Goal: Task Accomplishment & Management: Use online tool/utility

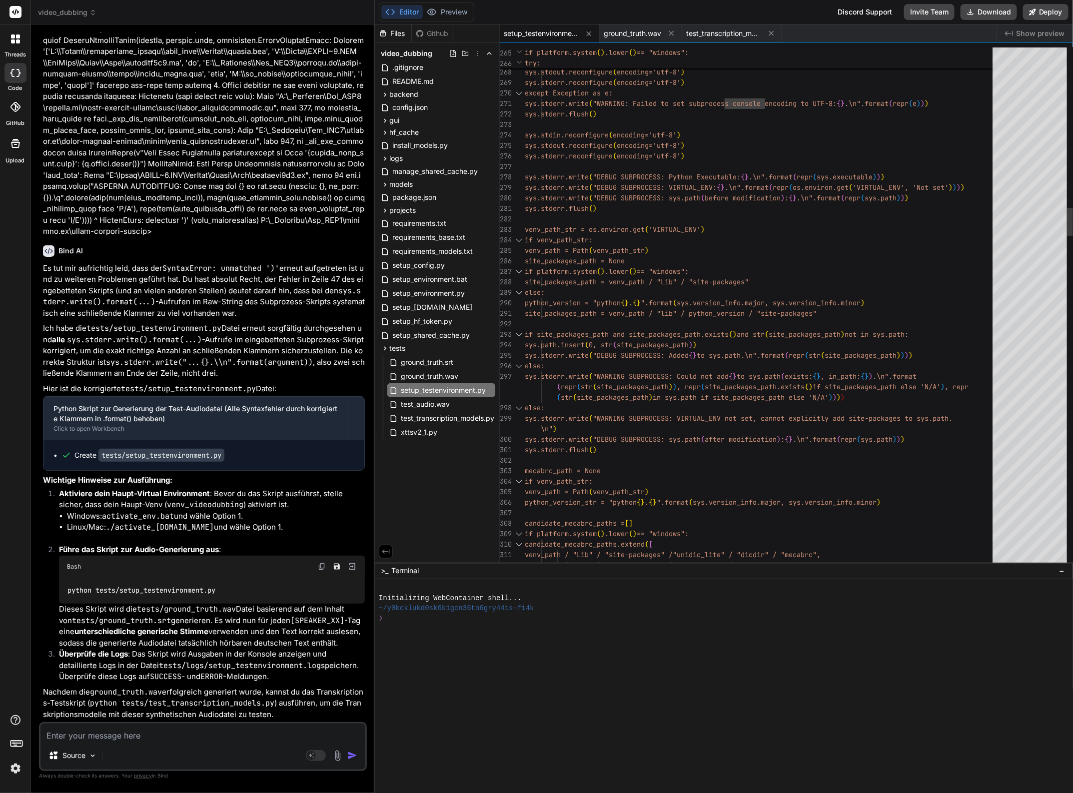
type textarea "sys.path.insert(0, str(site_packages_path)) sys.stderr.write("DEBUG SUBPROCESS:…"
click at [104, 735] on textarea at bounding box center [202, 733] width 325 height 18
type textarea "I"
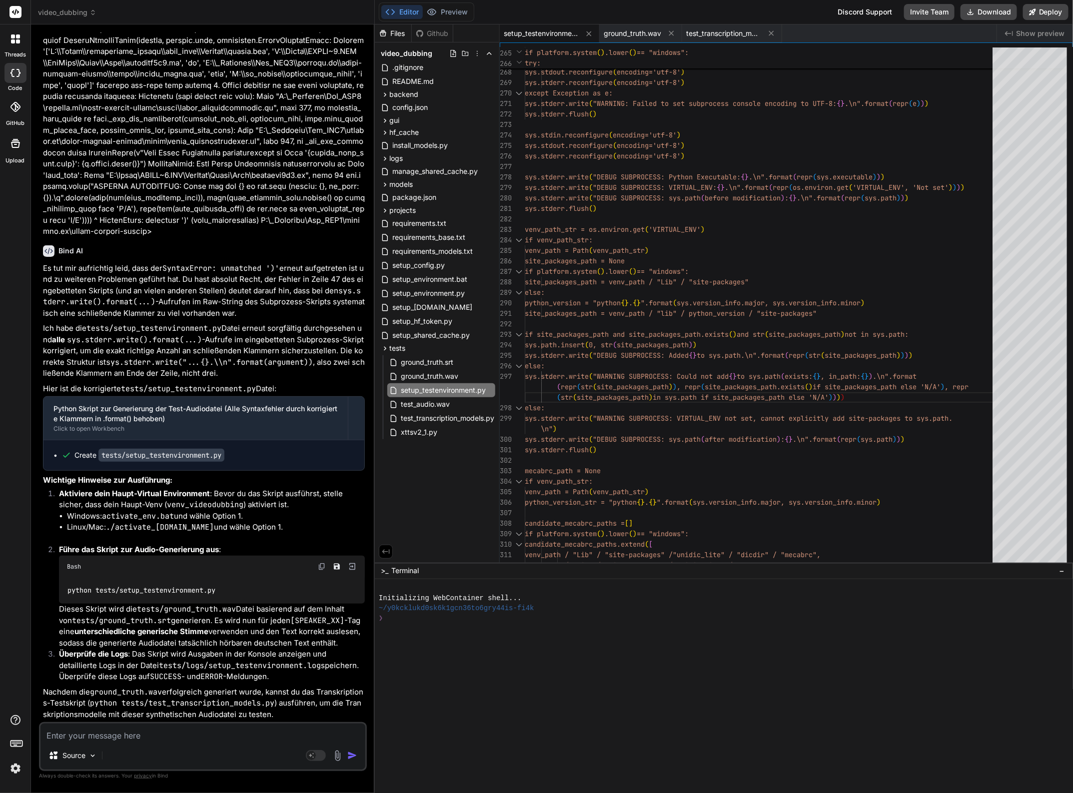
type textarea "x"
type textarea "IN"
type textarea "x"
type textarea "IN"
type textarea "x"
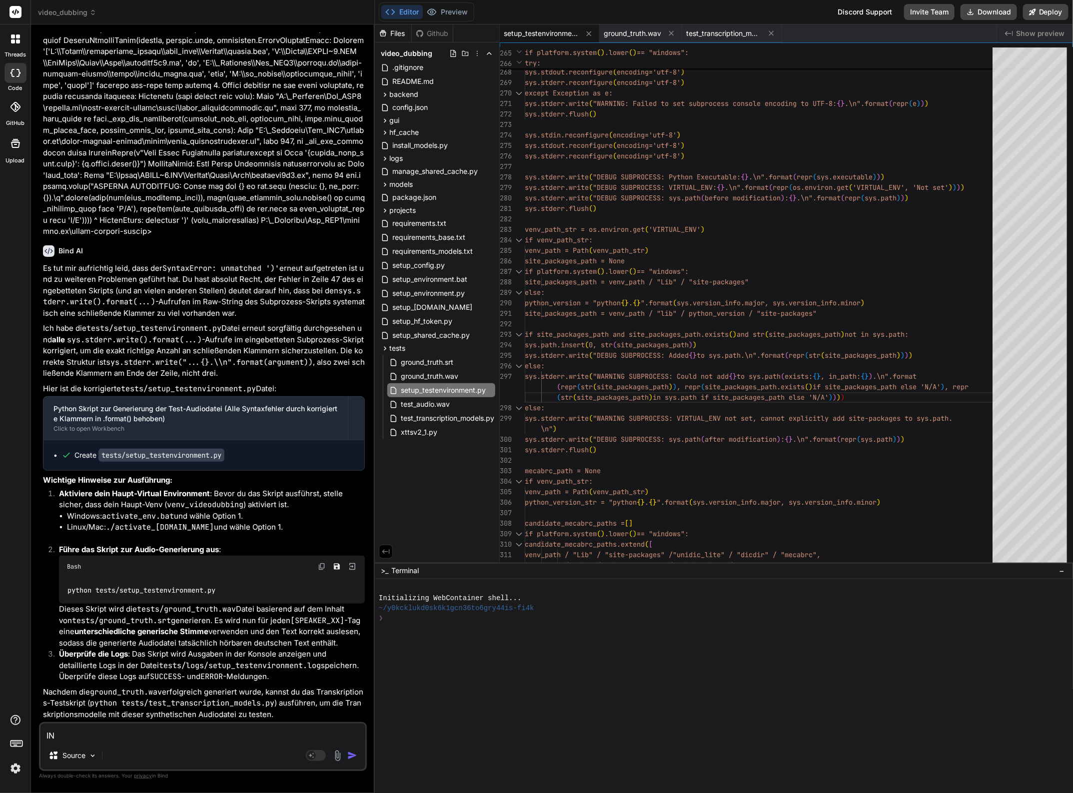
type textarea "IN"
type textarea "x"
type textarea "I"
type textarea "x"
type textarea "In"
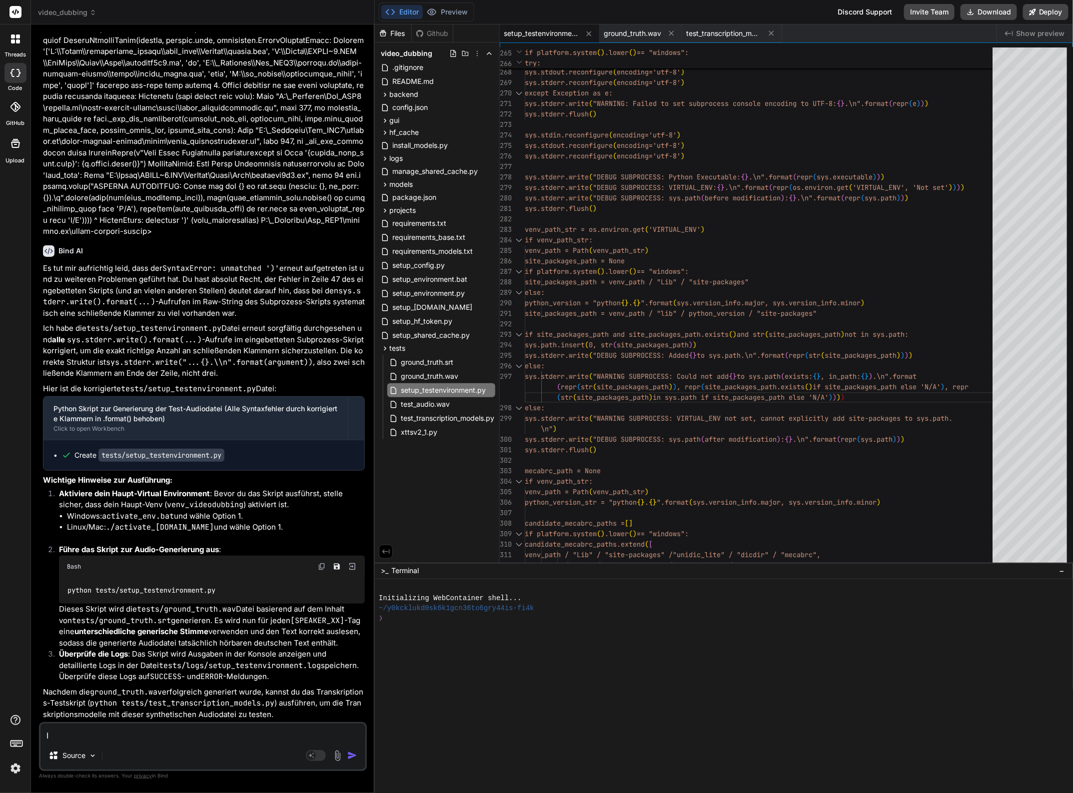
type textarea "x"
type textarea "In"
type textarea "x"
type textarea "In Z"
type textarea "x"
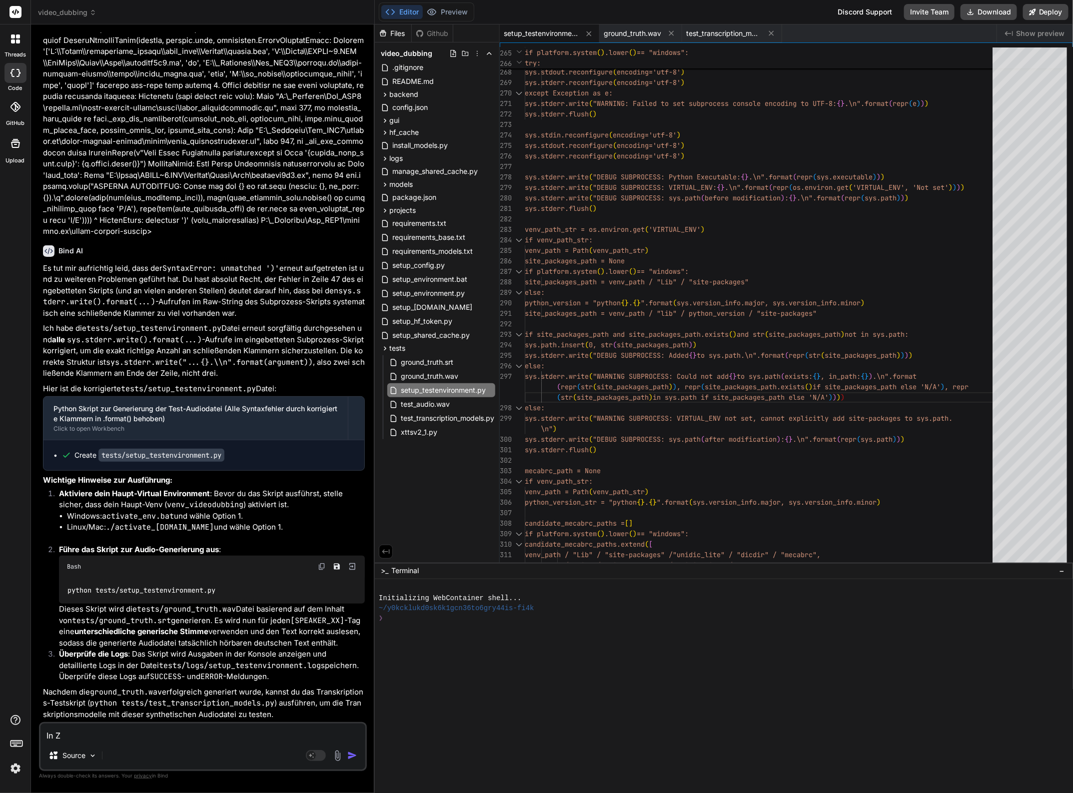
type textarea "In Ze"
type textarea "x"
type textarea "In Zei"
type textarea "x"
type textarea "In Zeil"
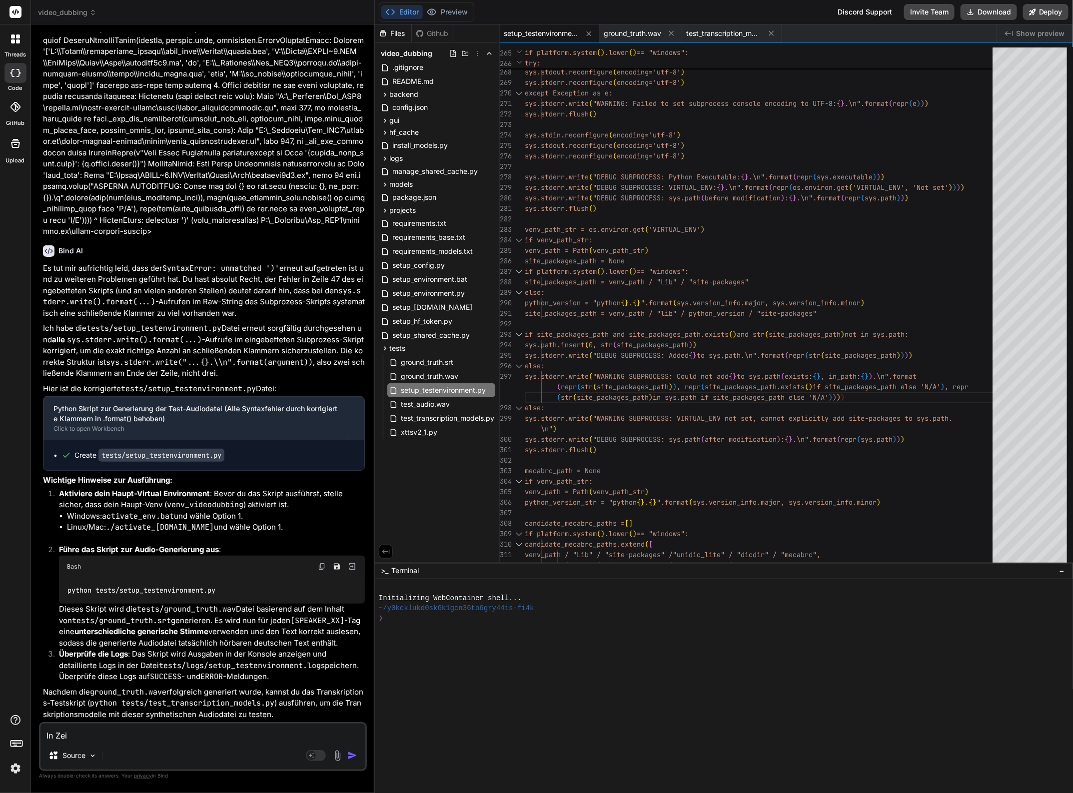
type textarea "x"
type textarea "In [GEOGRAPHIC_DATA]"
type textarea "x"
type textarea "In [GEOGRAPHIC_DATA]"
type textarea "x"
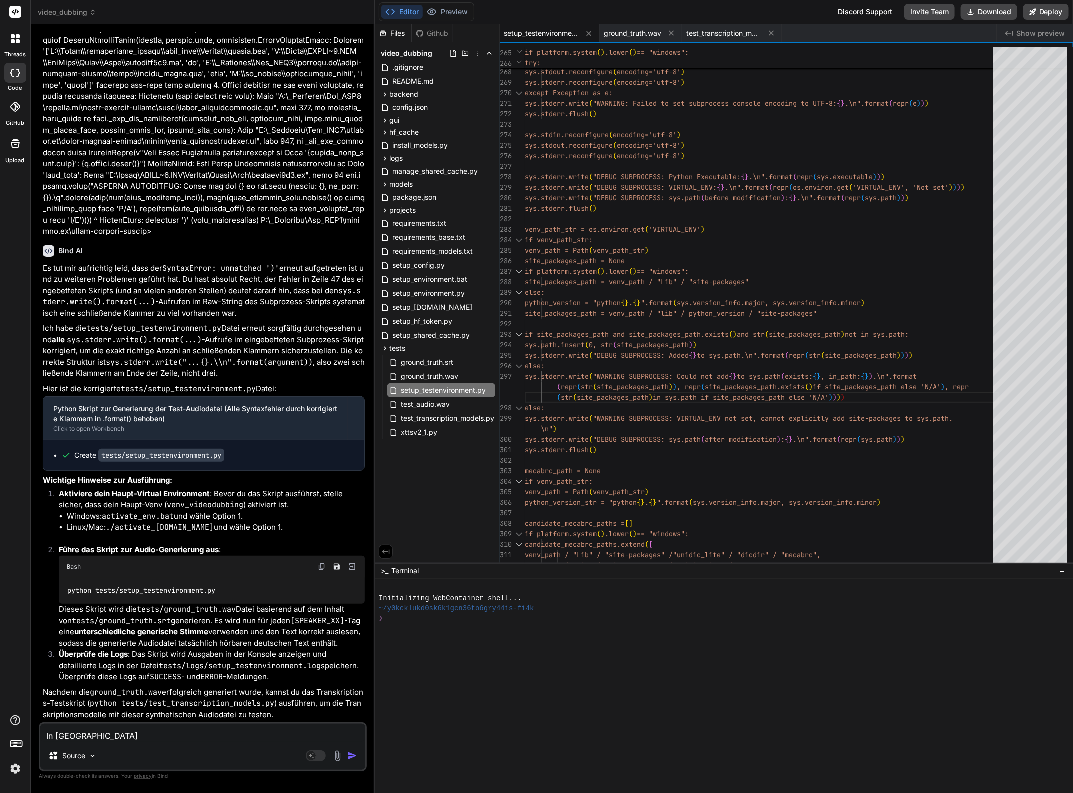
type textarea "In Zeile 2"
type textarea "x"
type textarea "In Zeile 29"
type textarea "x"
type textarea "In Zeile 297"
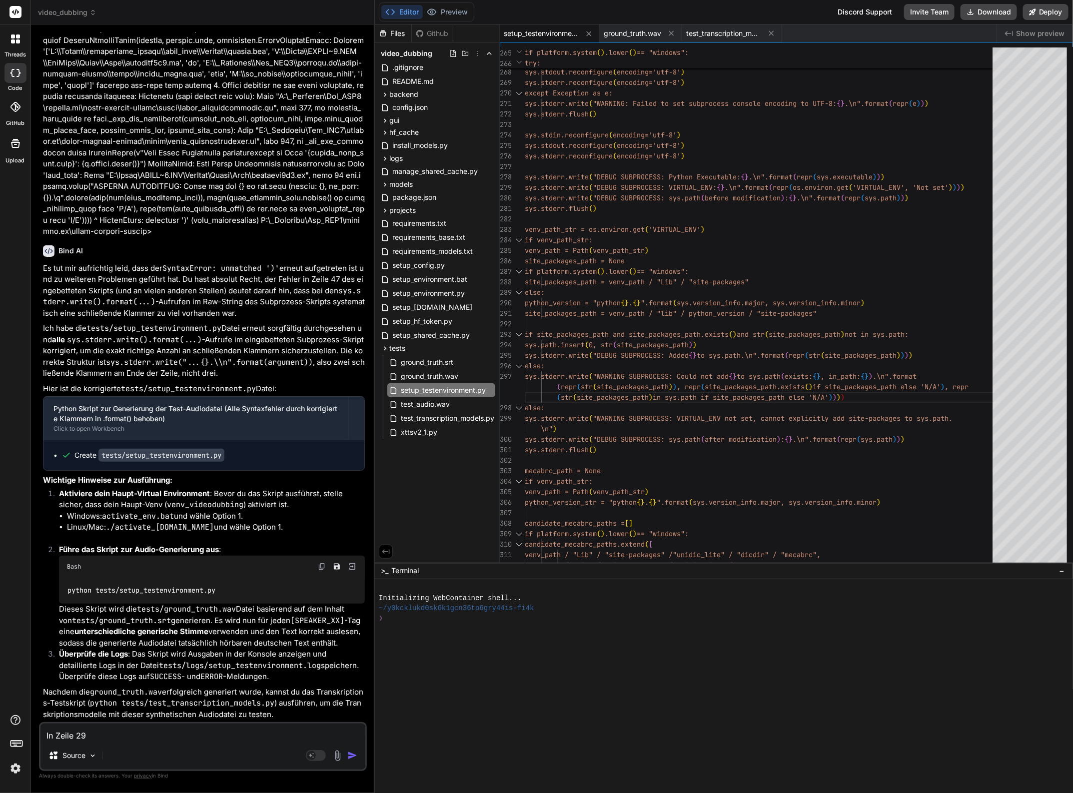
type textarea "x"
type textarea "In Zeile 297"
type textarea "x"
type textarea "In Zeile 297 i"
type textarea "x"
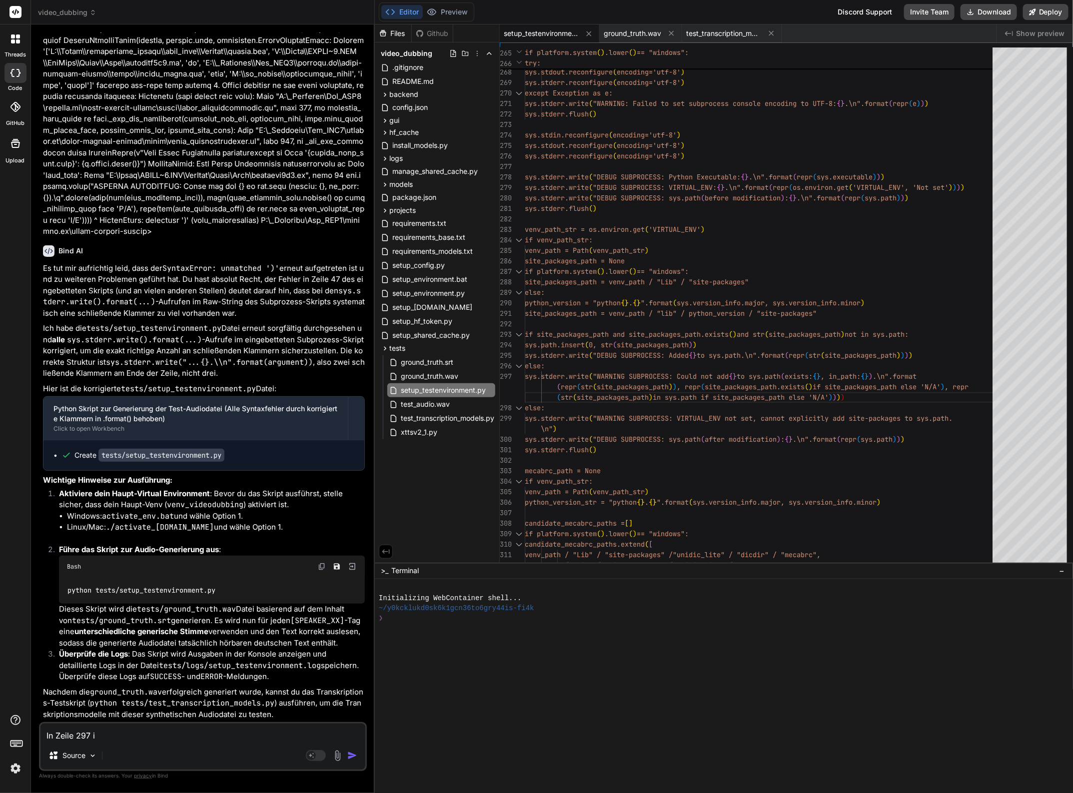
type textarea "In Zeile 297 im"
type textarea "x"
type textarea "In Zeile 297 im"
type textarea "x"
type textarea "In Zeile 297 im S"
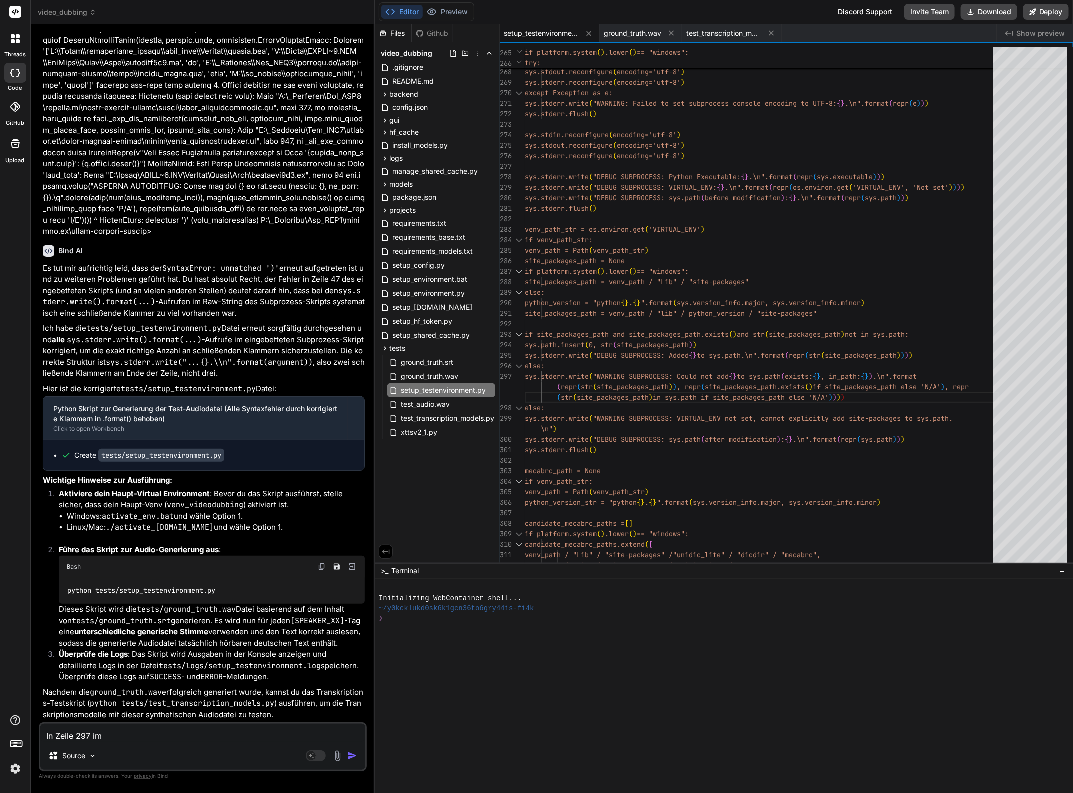
type textarea "x"
type textarea "In Zeile 297 im Sk"
type textarea "x"
type textarea "In Zeile 297 im Skr"
type textarea "x"
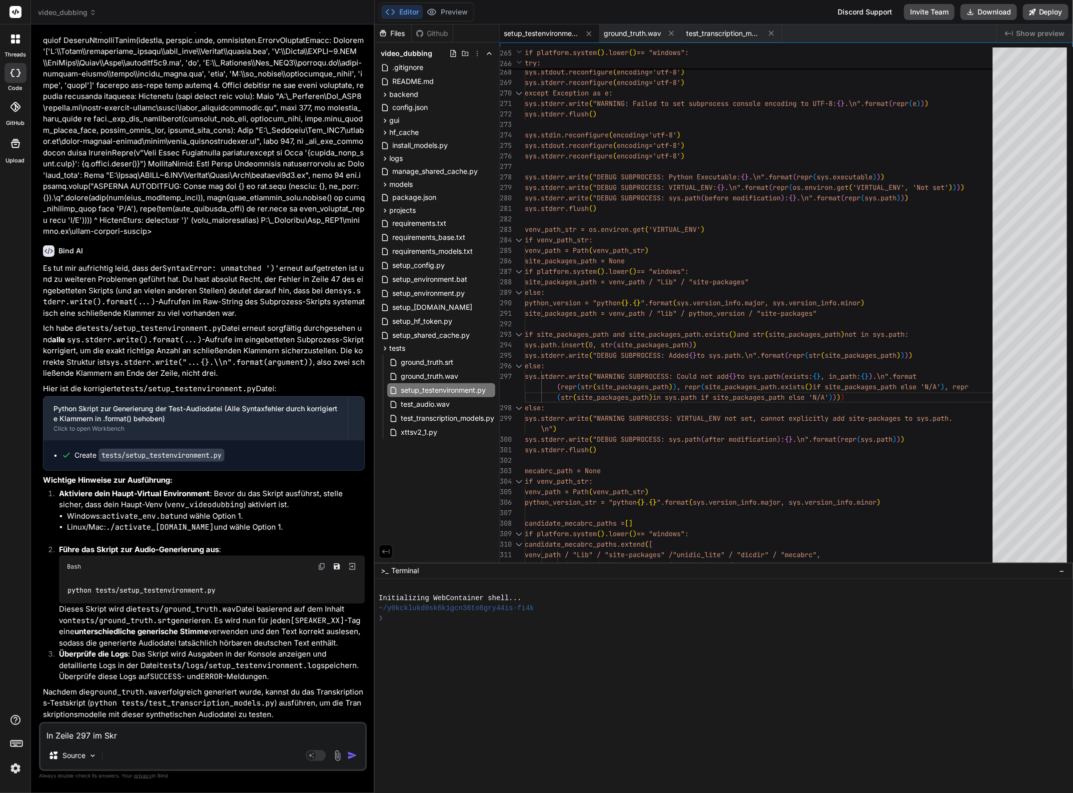
type textarea "In Zeile 297 im Skri"
type textarea "x"
type textarea "In Zeile 297 im Skrip"
type textarea "x"
type textarea "In Zeile 297 im Skript"
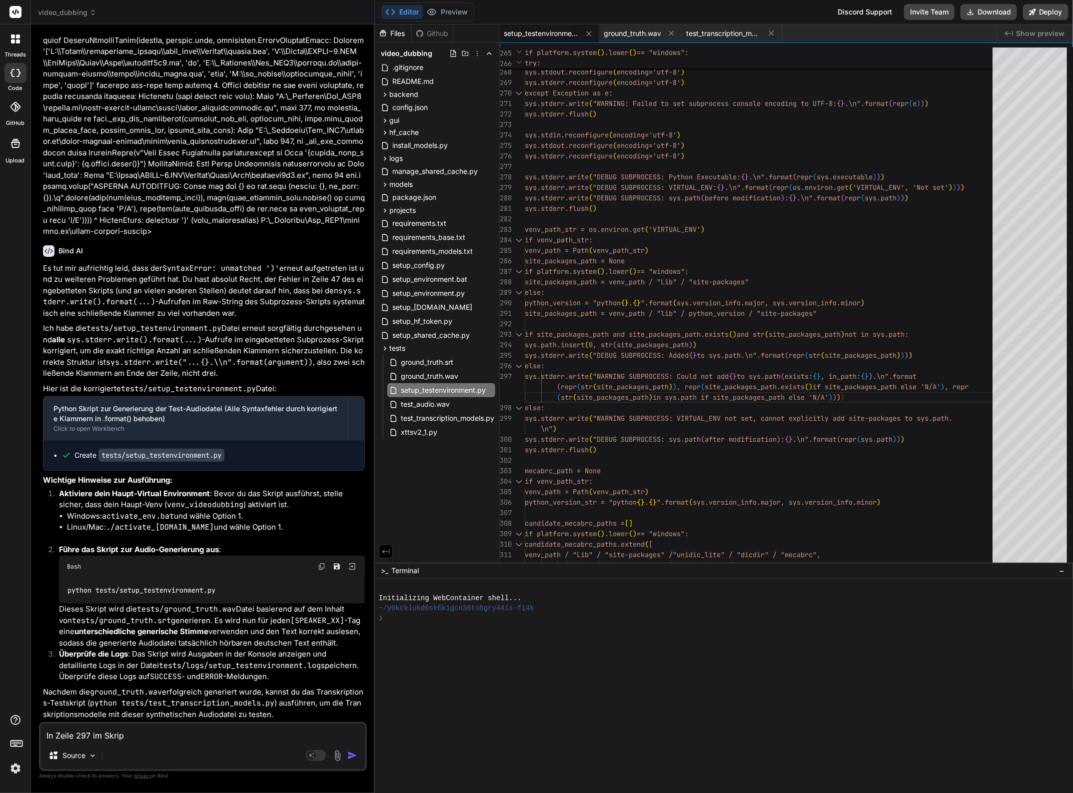
type textarea "x"
type textarea "In Zeile 297 im Skript"
type textarea "x"
type textarea "In Zeile 297 im Skript i"
type textarea "x"
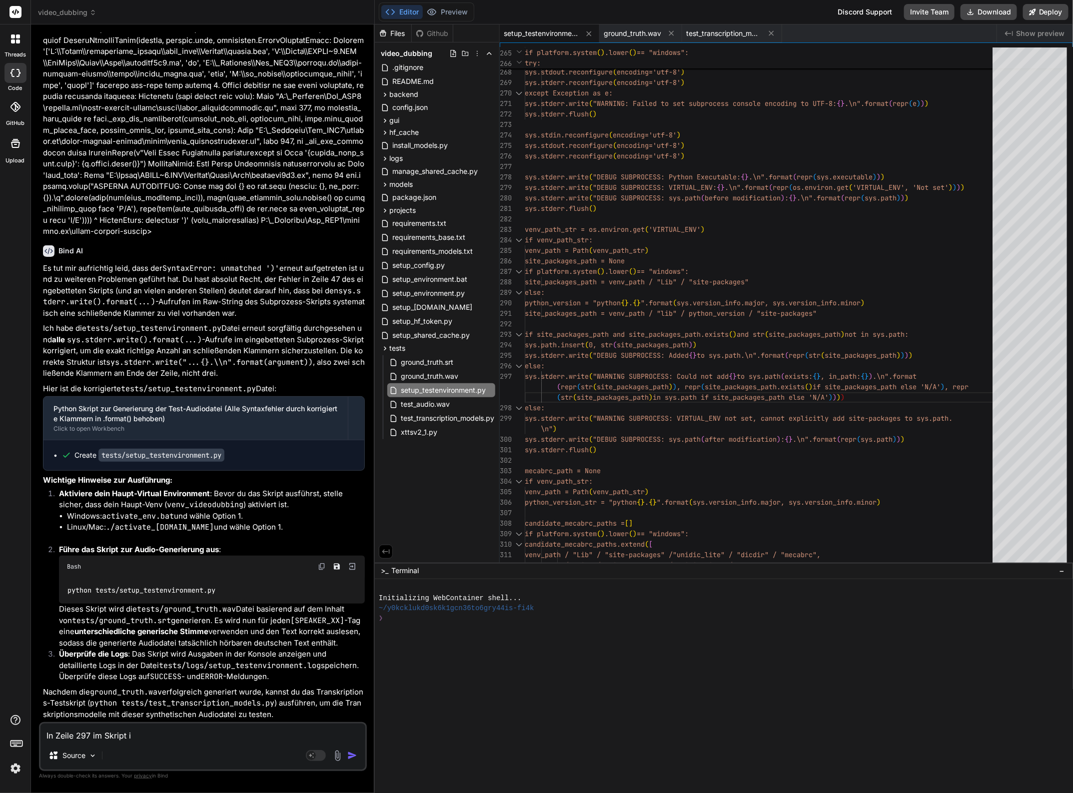
type textarea "In Zeile 297 im Skript is"
type textarea "x"
type textarea "In Zeile 297 im Skript ist"
type textarea "x"
type textarea "In Zeile 297 im Skript ist"
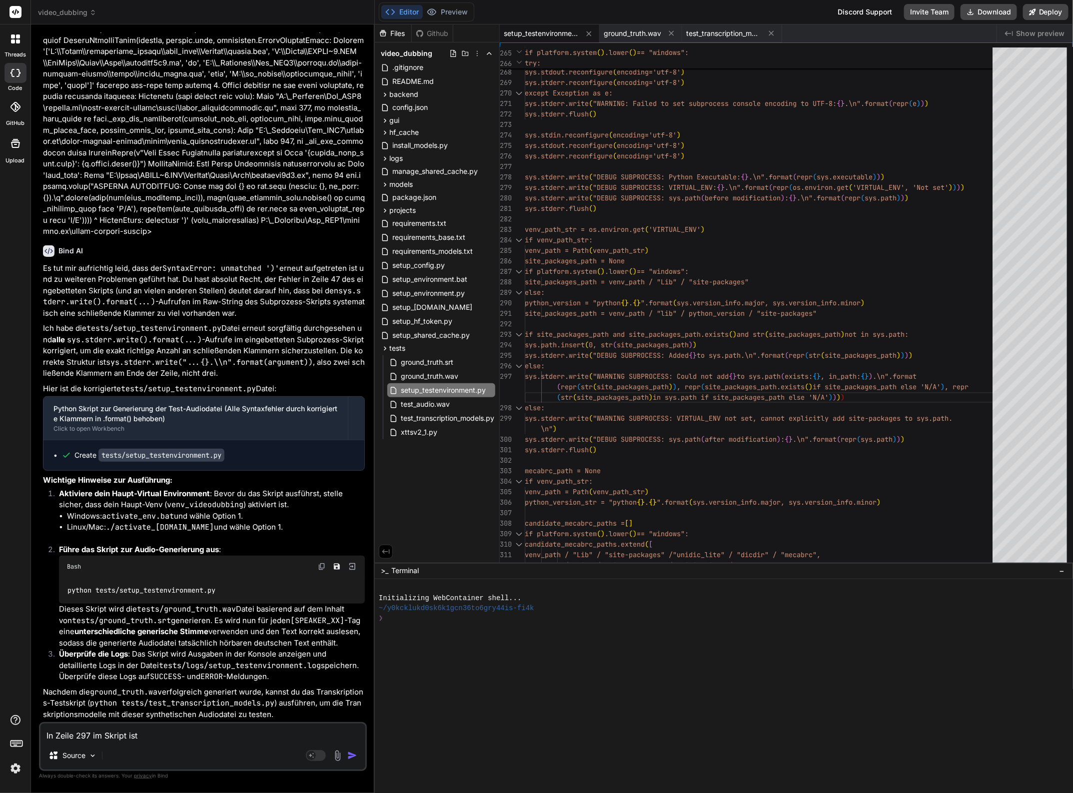
type textarea "x"
type textarea "In Zeile 297 im Skript ist e"
type textarea "x"
type textarea "In Zeile 297 im Skript ist ei"
type textarea "x"
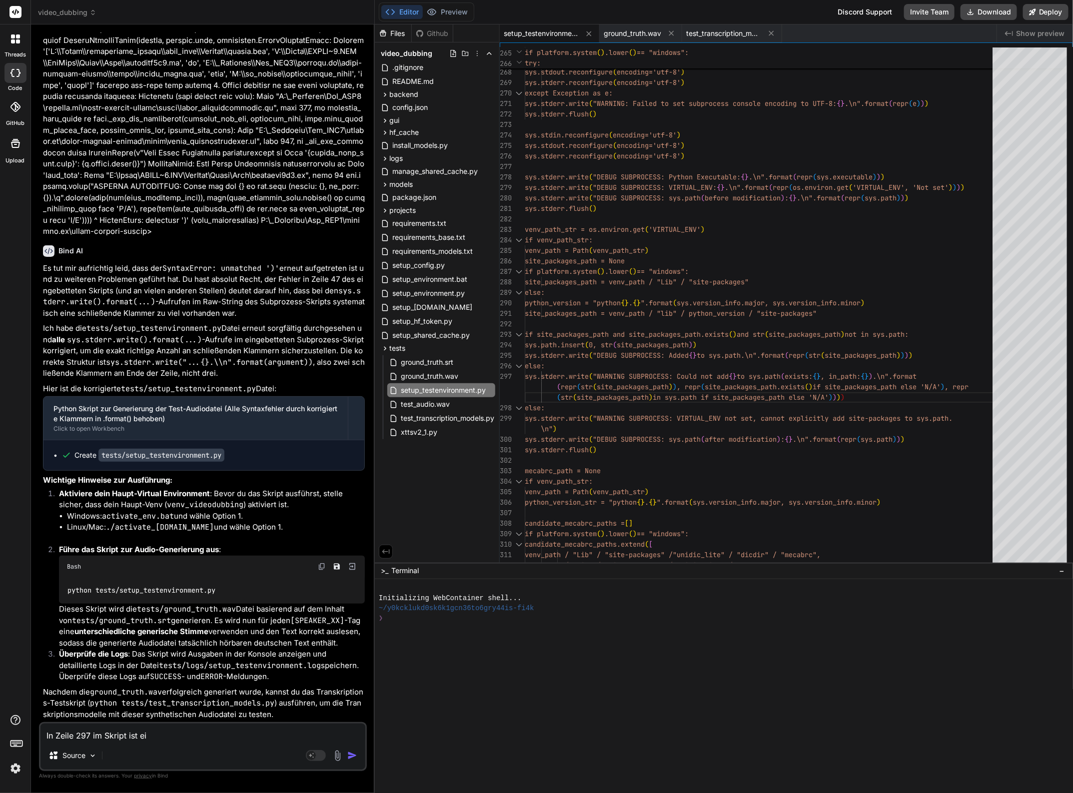
type textarea "In Zeile 297 im Skript ist ein"
type textarea "x"
type textarea "In Zeile 297 im Skript ist ein"
type textarea "x"
type textarea "In Zeile 297 im Skript ist ein F"
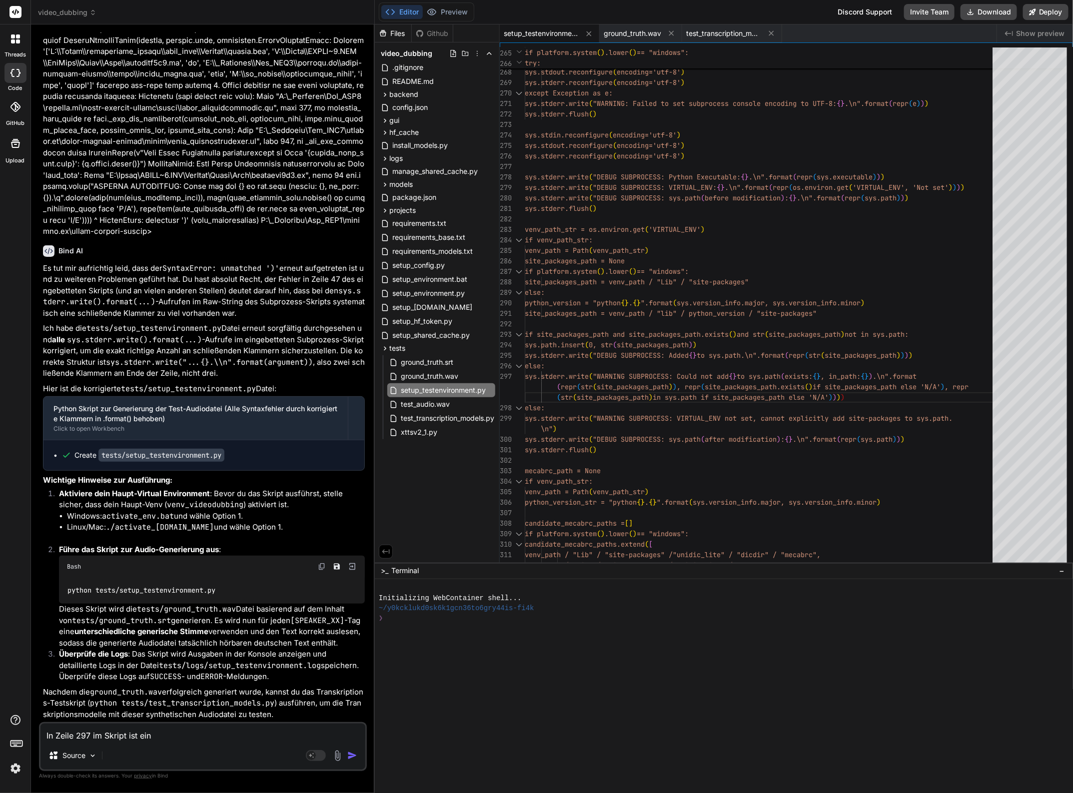
type textarea "x"
type textarea "In Zeile 297 im Skript ist ein Fe"
type textarea "x"
type textarea "In Zeile 297 im Skript ist ein Feh"
type textarea "x"
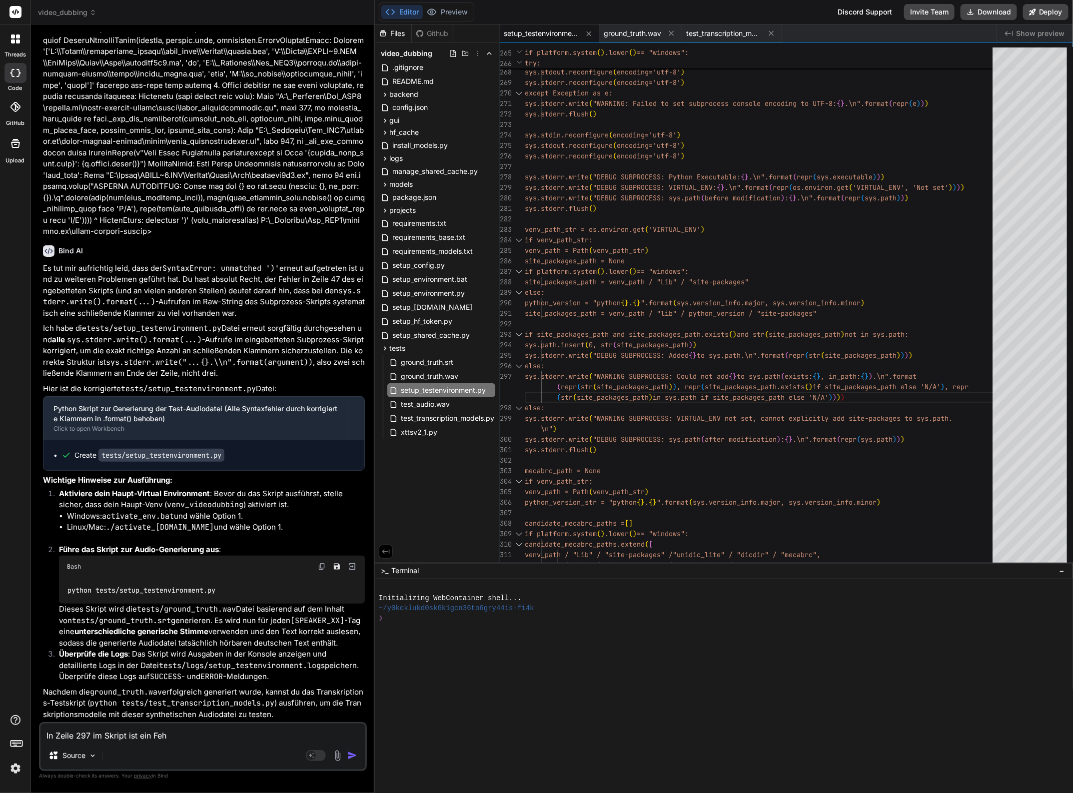
type textarea "In Zeile 297 im Skript ist ein Fehl"
type textarea "x"
type textarea "In Zeile 297 im Skript ist ein Fehle"
type textarea "x"
type textarea "In Zeile 297 im Skript ist ein Fehler"
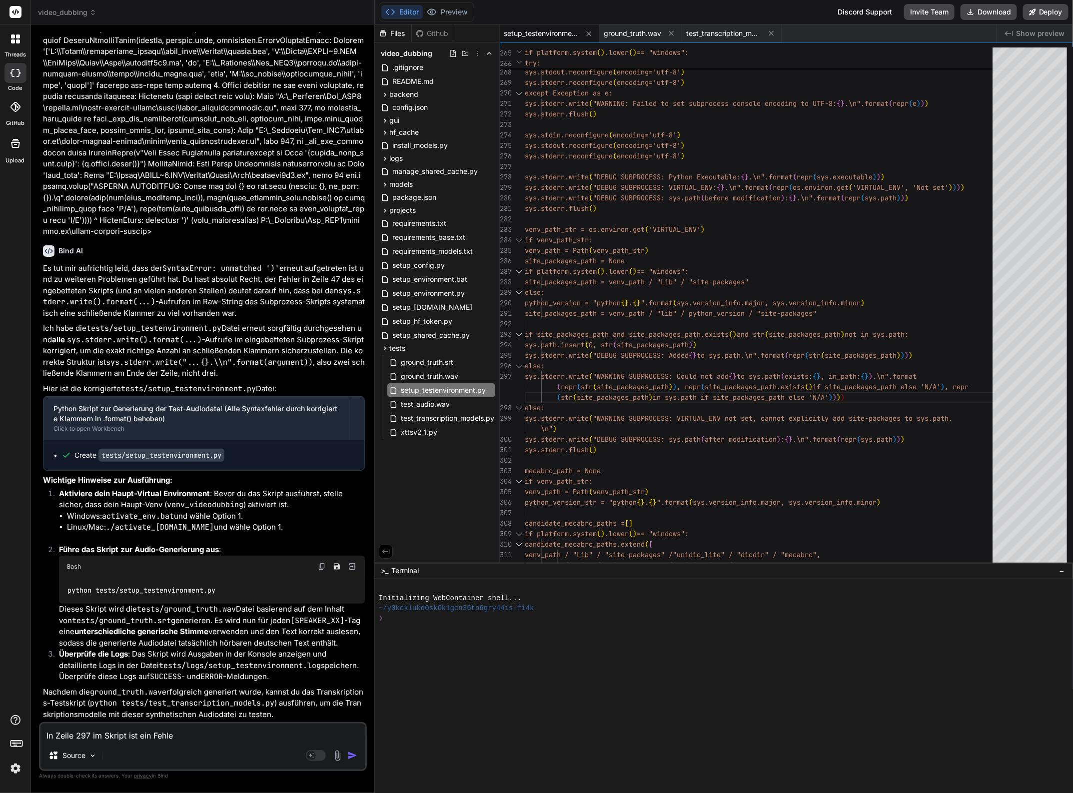
type textarea "x"
type textarea "In Zeile 297 im Skript ist ein Fehler"
type textarea "x"
type textarea "In Zeile 297 im Skript b ist ein Fehler"
type textarea "x"
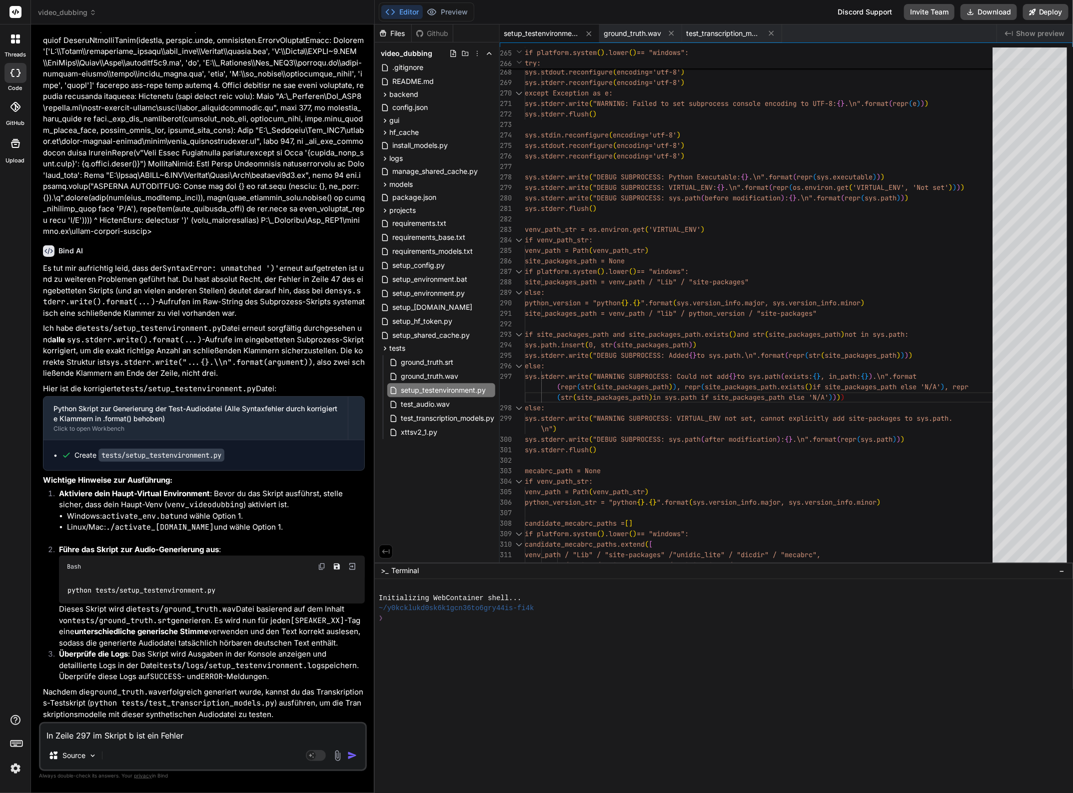
type textarea "In Zeile 297 im Skript bz ist ein Fehler"
type textarea "x"
type textarea "In Zeile 297 im Skript bzw ist ein Fehler"
type textarea "x"
type textarea "In Zeile 297 im Skript bzw. ist ein Fehler"
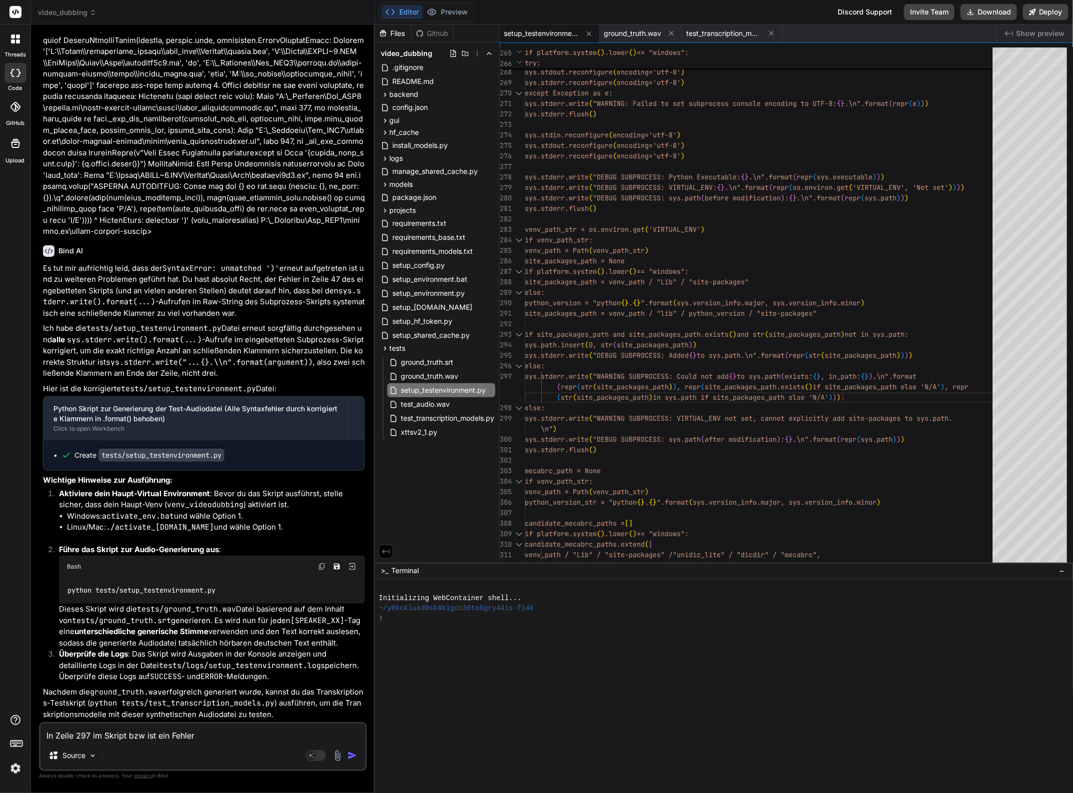
type textarea "x"
type textarea "In Zeile 297 im Skript bzw. ist ein Fehler"
type textarea "x"
type textarea "In Zeile 297 im Skript bzw. Z ist ein Fehler"
type textarea "x"
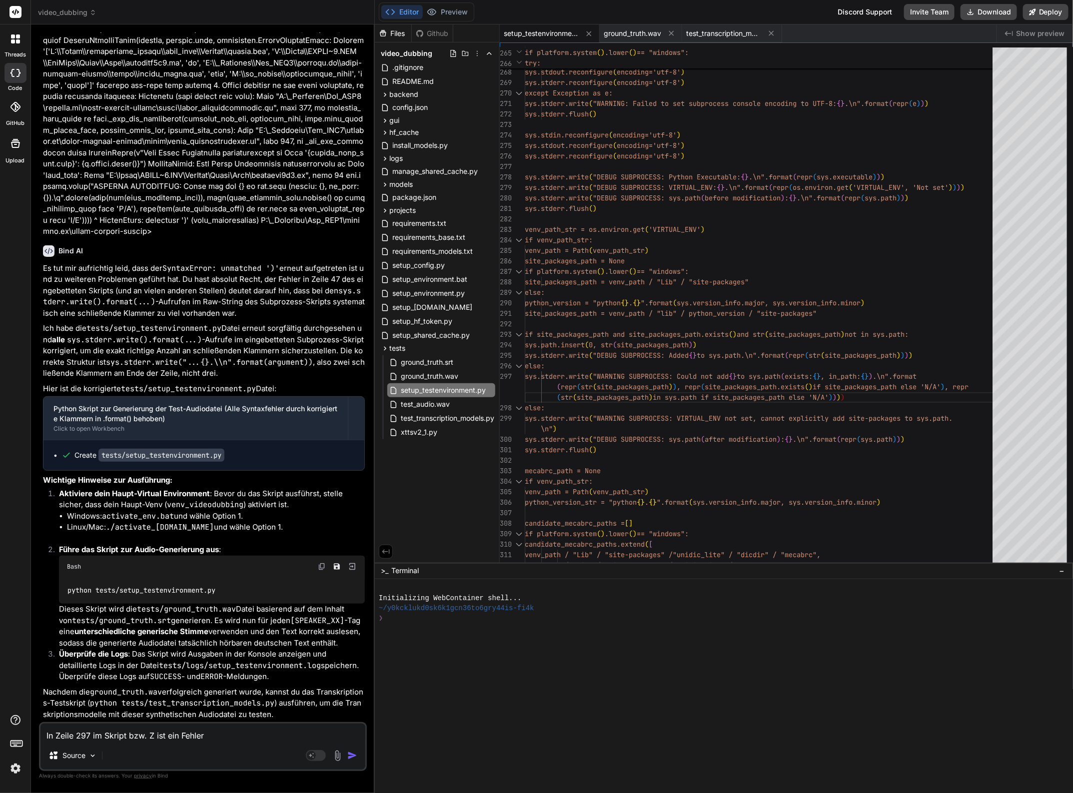
type textarea "In Zeile 297 im Skript bzw. Ze ist ein Fehler"
type textarea "x"
type textarea "In Zeile 297 im Skript bzw. Zei ist ein Fehler"
type textarea "x"
type textarea "In Zeile 297 im Skript bzw. Zeil ist ein Fehler"
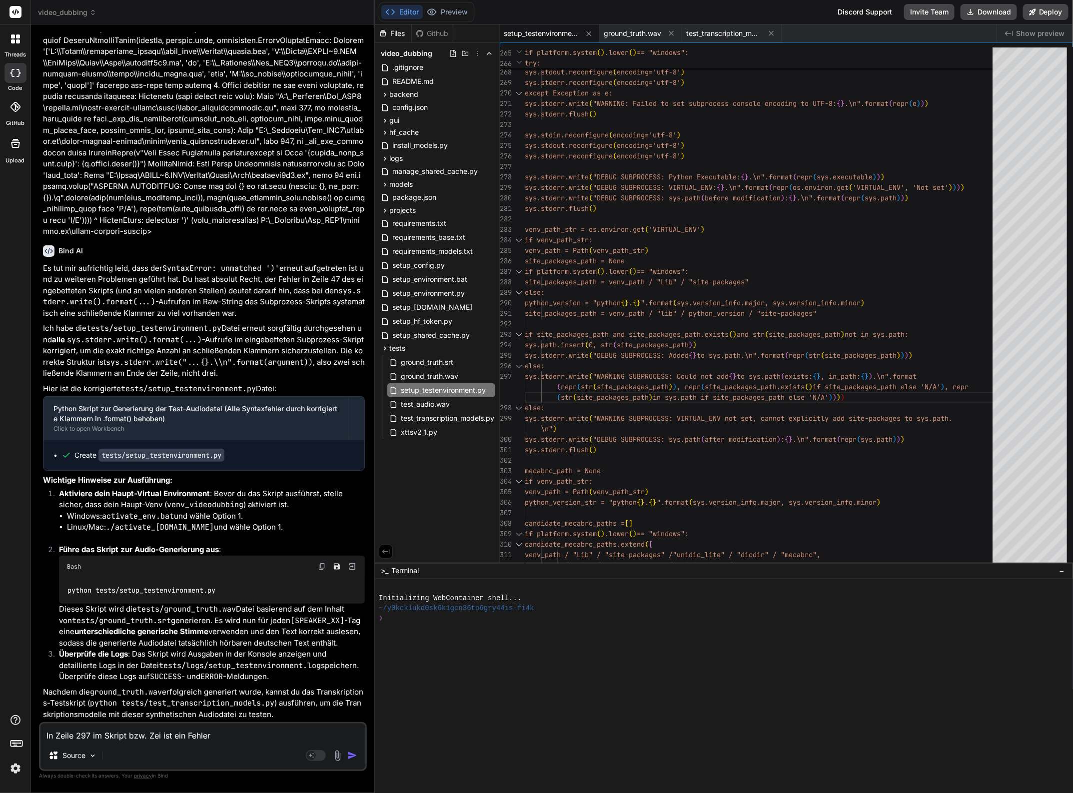
type textarea "x"
type textarea "In Zeile 297 im Skript bzw. Zeile ist ein Fehler"
type textarea "x"
type textarea "In Zeile 297 im Skript bzw. Zeile ist ein Fehler"
type textarea "x"
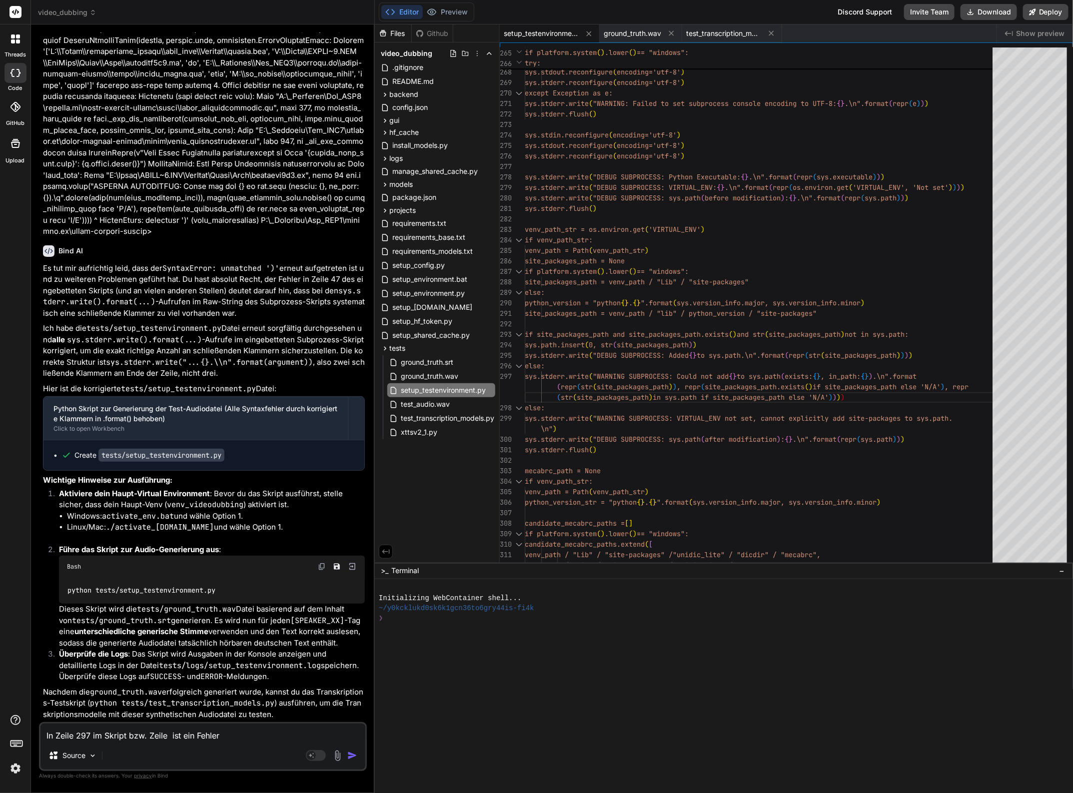
type textarea "In Zeile 297 im Skript bzw. Zeile 4 ist ein Fehler"
type textarea "x"
type textarea "In Zeile 297 im Skript bzw. Zeile 47 ist ein Fehler"
type textarea "x"
type textarea "In Zeile 297 im Skript bzw. Zeile 47 ist ein Fehler"
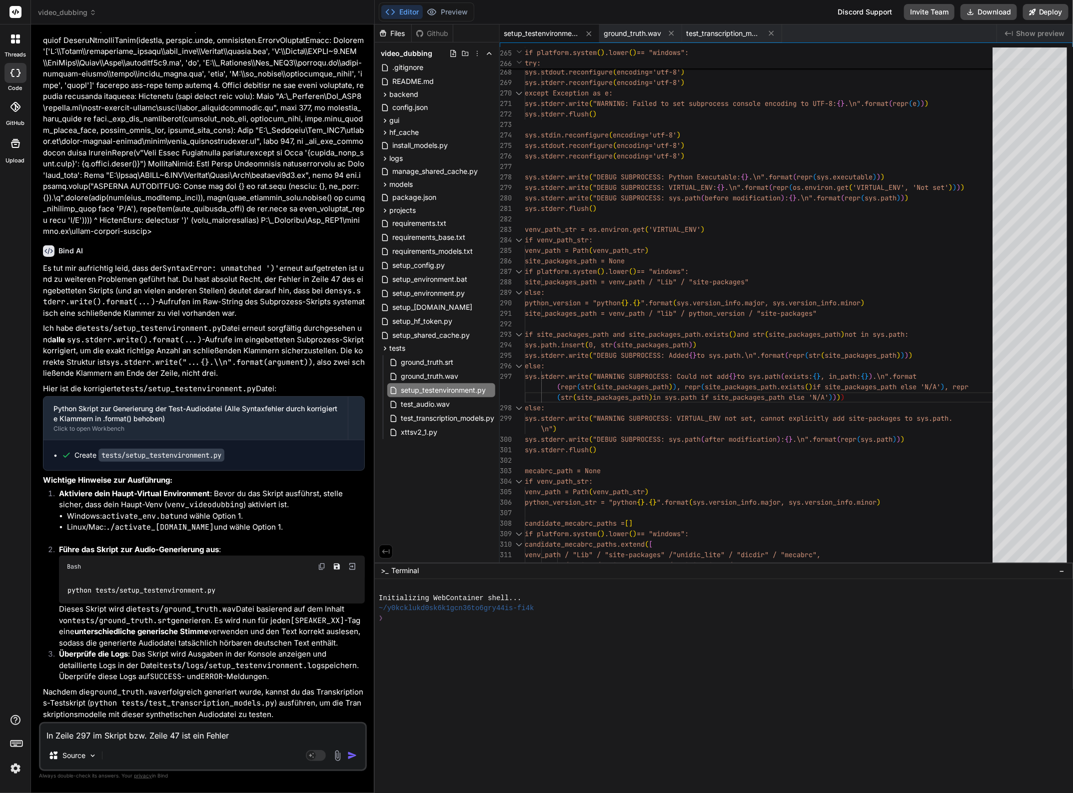
type textarea "x"
type textarea "In Zeile 297 im Skript bzw. Zeile 47 i ist ein Fehler"
type textarea "x"
type textarea "In Zeile 297 im Skript bzw. Zeile 47 im ist ein Fehler"
type textarea "x"
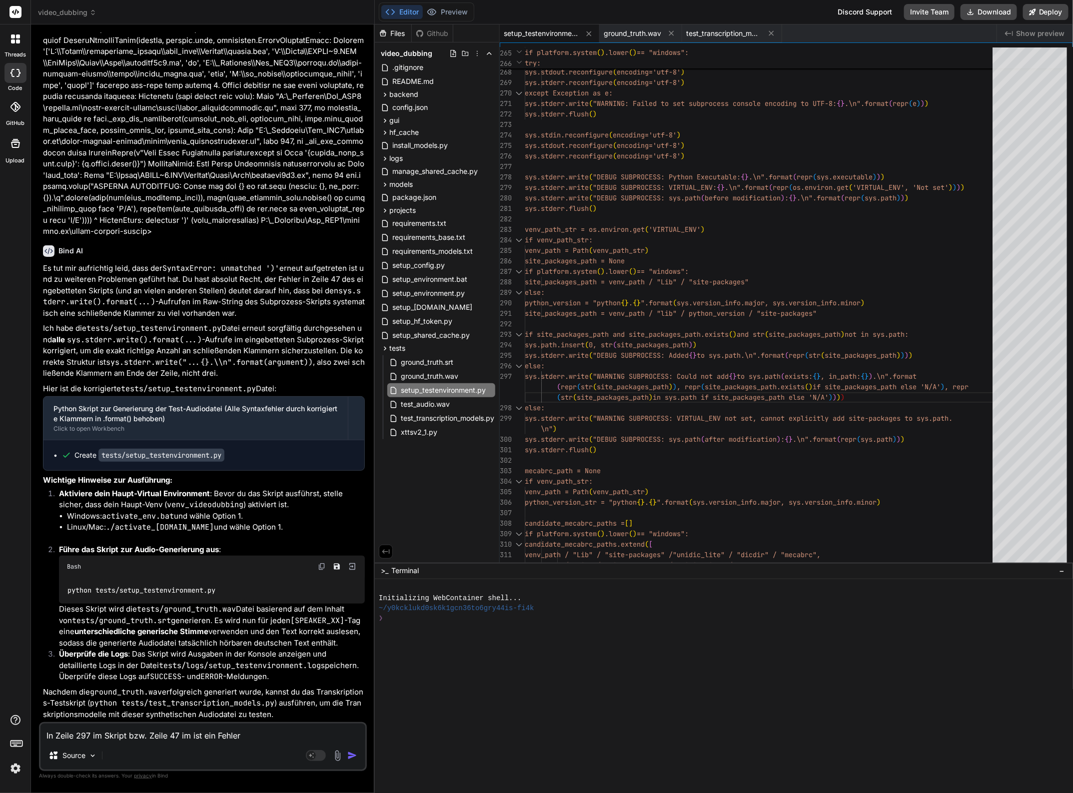
type textarea "In Zeile 297 im Skript bzw. Zeile 47 i ist ein Fehler"
type textarea "x"
type textarea "In Zeile 297 im Skript bzw. Zeile 47 ist ein Fehler"
type textarea "x"
type textarea "In Zeile 297 im Skript bzw. Zeile 47 ist ein Fehler"
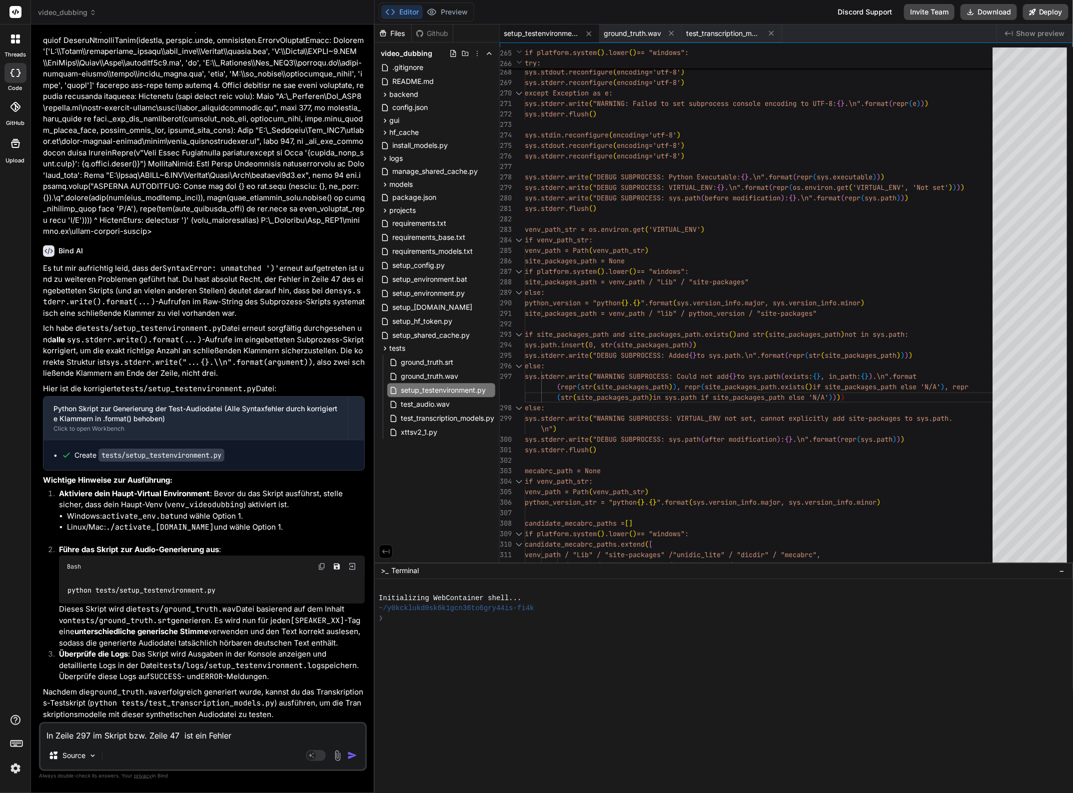
type textarea "x"
type textarea "In Zeile 297 im Skript bzw. Zeile 4 ist ein Fehler"
type textarea "x"
type textarea "In Zeile 297 im Skript bzw. Zeile ist ein Fehler"
type textarea "x"
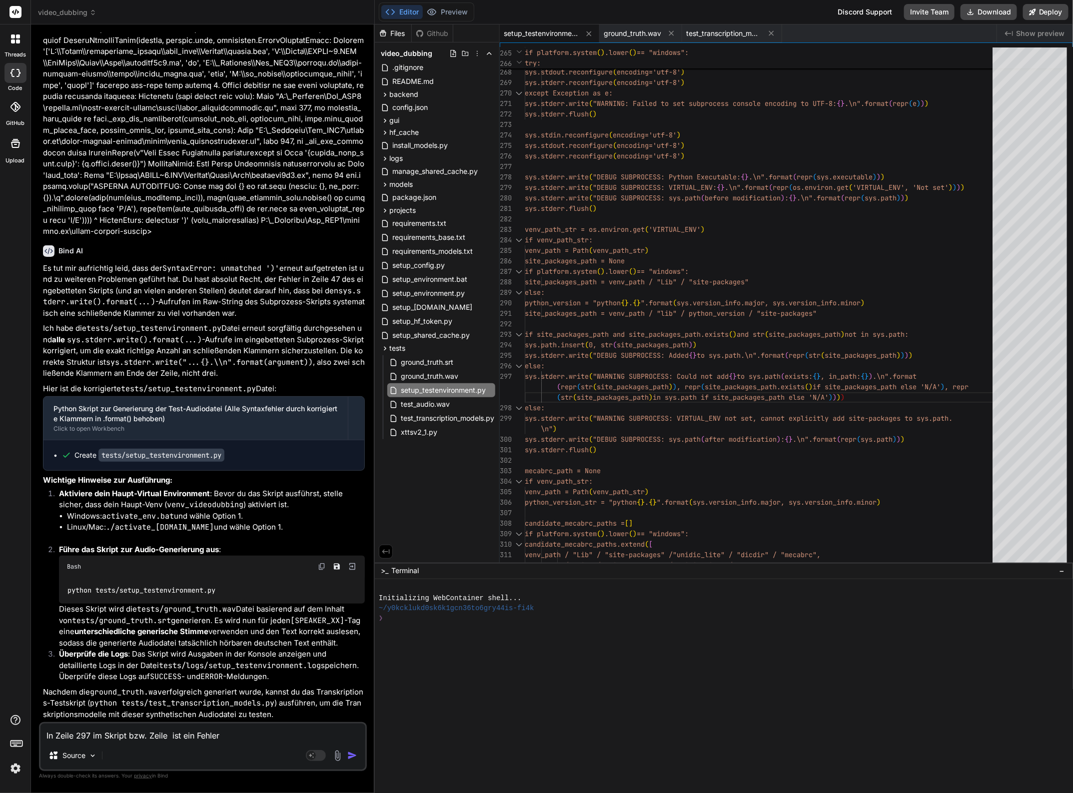
type textarea "In Zeile 297 im Skript bzw. Zeile ist ein Fehler"
type textarea "x"
type textarea "In Zeile 297 im Skript bzw. Zeil ist ein Fehler"
type textarea "x"
type textarea "In Zeile 297 im Skript bzw. Zei ist ein Fehler"
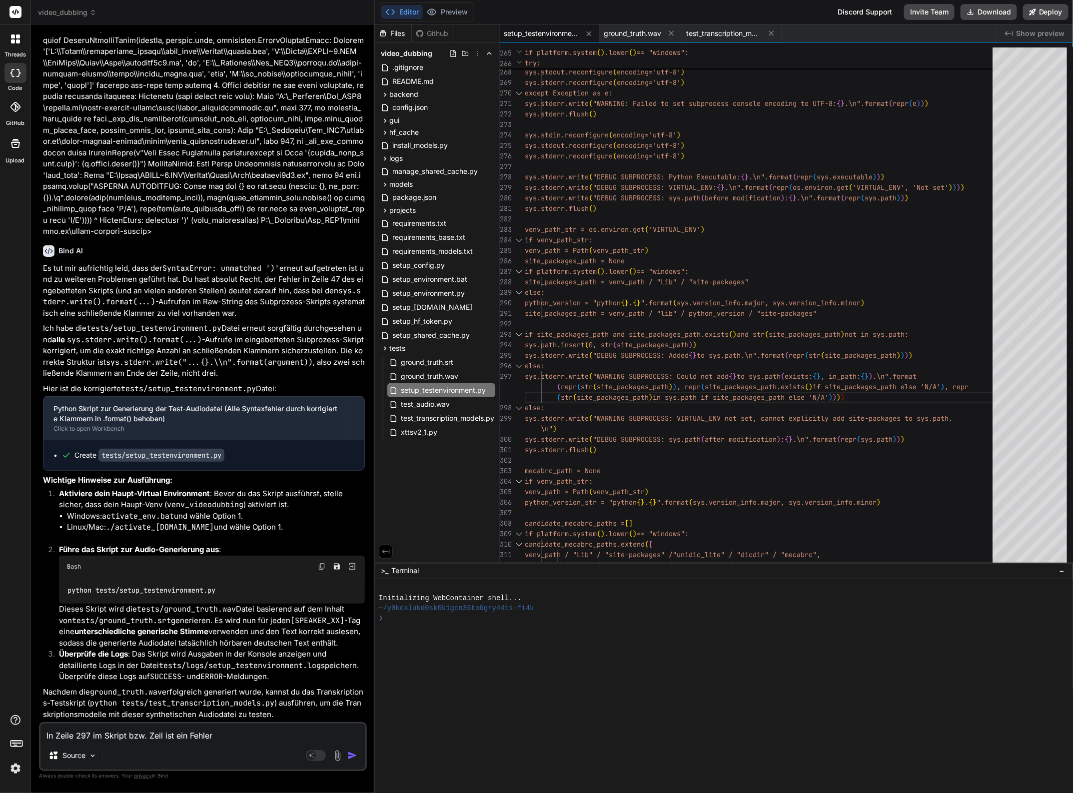
type textarea "x"
type textarea "In Zeile 297 im Skript bzw. Ze ist ein Fehler"
type textarea "x"
type textarea "In Zeile 297 im Skript bzw. Z ist ein Fehler"
type textarea "x"
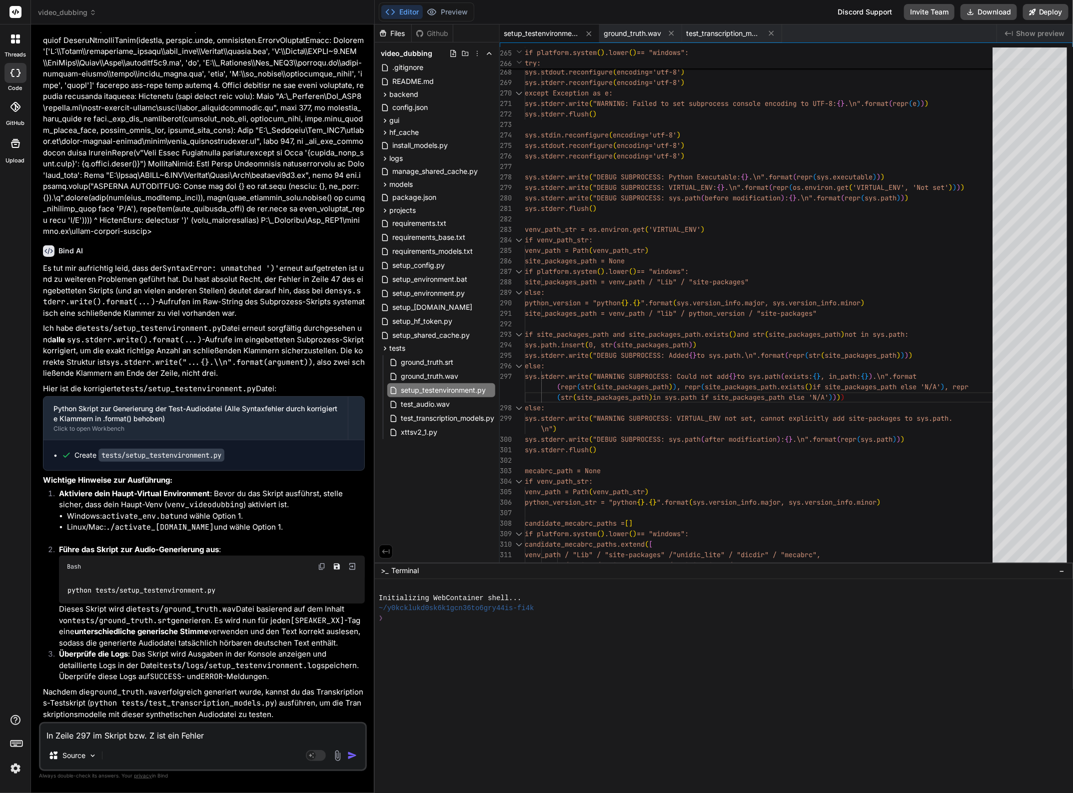
type textarea "In Zeile 297 im Skript bzw. ist ein Fehler"
type textarea "x"
type textarea "In Zeile 297 im Skript bzw. ist ein Fehler"
type textarea "x"
type textarea "In Zeile 297 im Skript bzw ist ein Fehler"
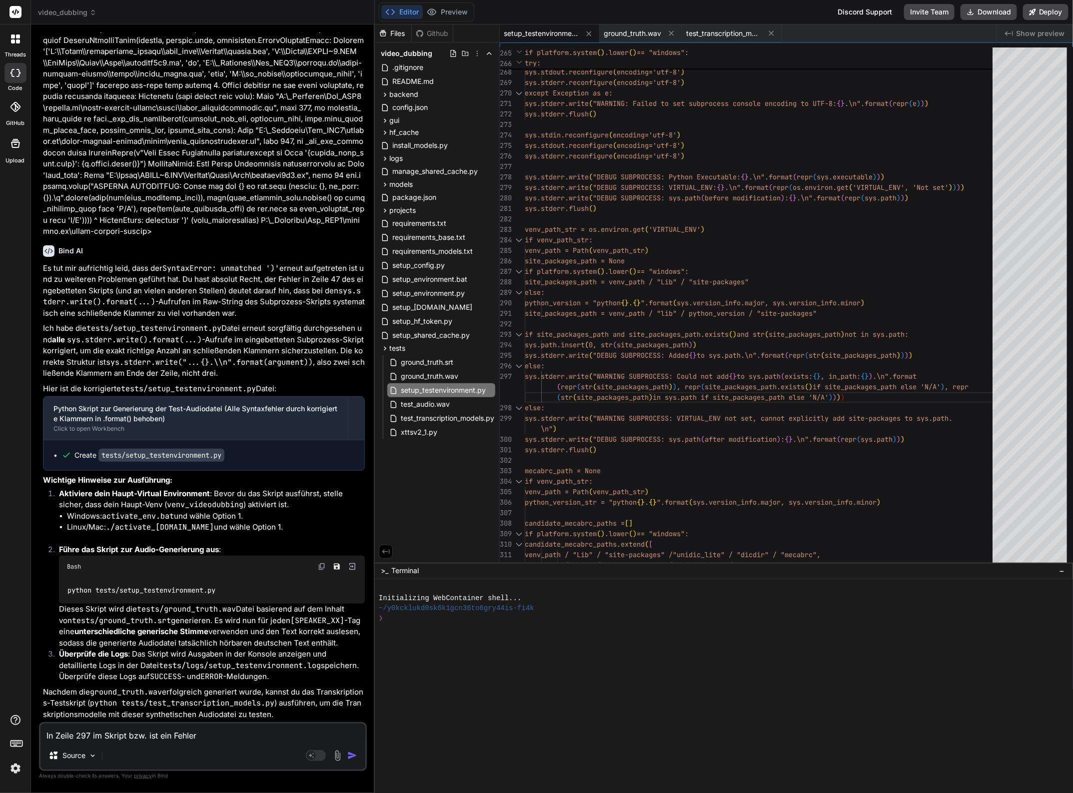
type textarea "x"
type textarea "In Zeile 297 im Skript bz ist ein Fehler"
type textarea "x"
type textarea "In Zeile 297 im Skript b ist ein Fehler"
type textarea "x"
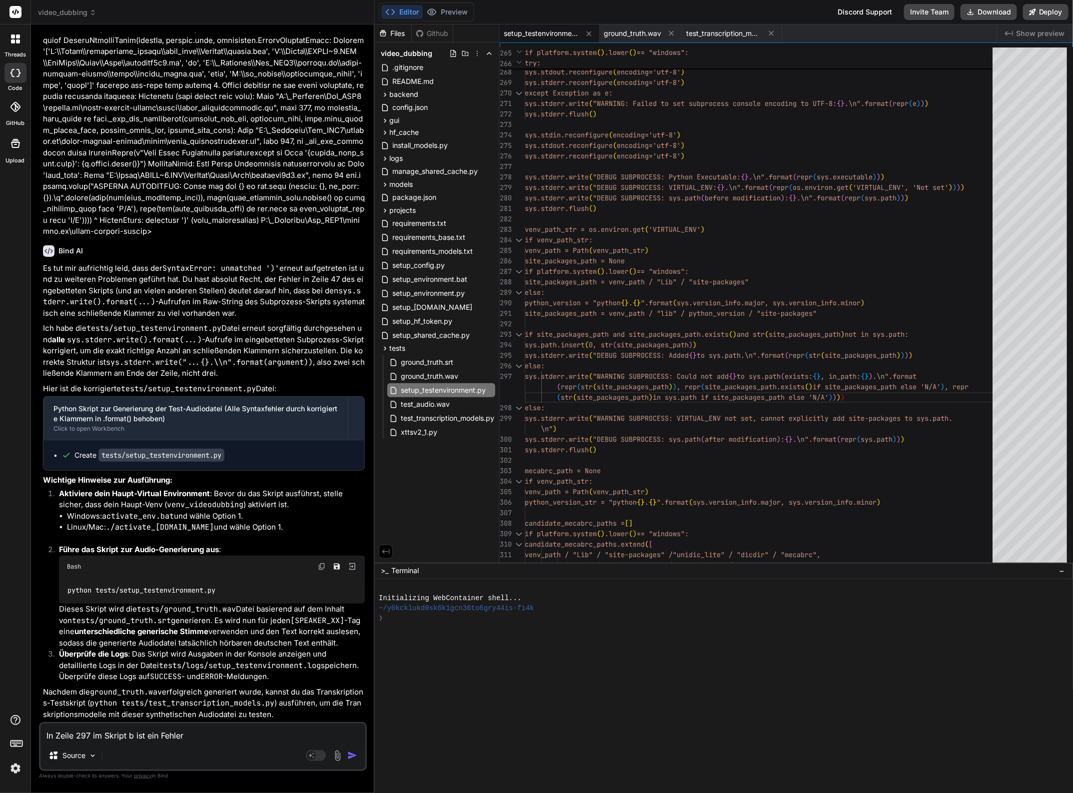
type textarea "In Zeile 297 im Skript ist ein Fehler"
type textarea "x"
type textarea "In Zeile 297 im Skript ist ein Fehler"
type textarea "x"
type textarea "In Zeile 297 im Skript bist ein Fehler"
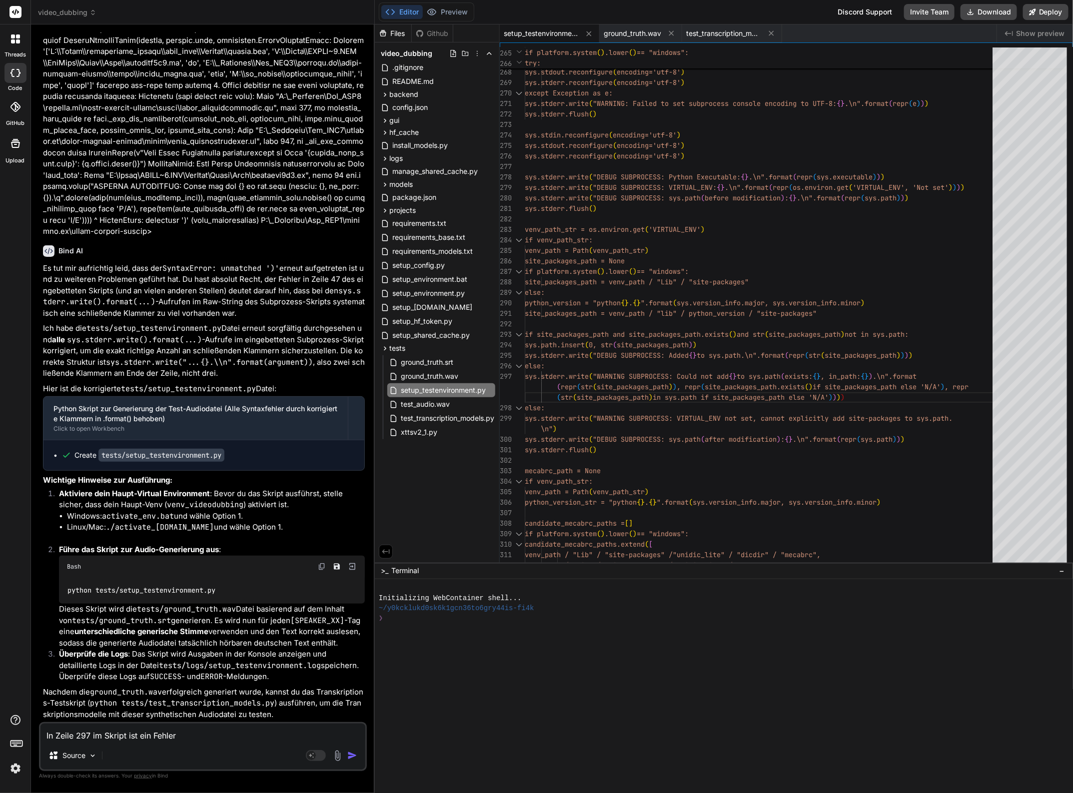
type textarea "x"
type textarea "In Zeile 297 im Skript bzist ein Fehler"
type textarea "x"
type textarea "In Zeile 297 im Skript bzwist ein Fehler"
type textarea "x"
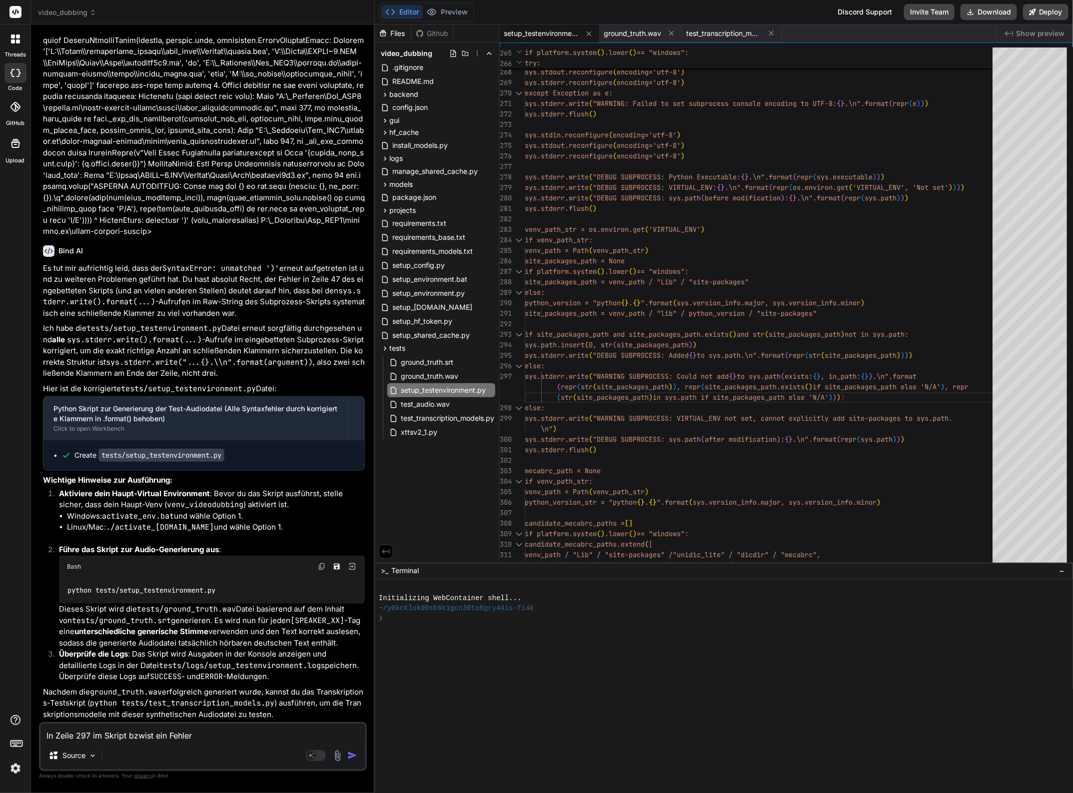
type textarea "In Zeile 297 im Skript [DOMAIN_NAME] ein Fehler"
type textarea "x"
type textarea "In Zeile 297 im Skript bzw. ist ein Fehler"
type textarea "x"
type textarea "In Zeile 297 im Skript bzw. iist ein Fehler"
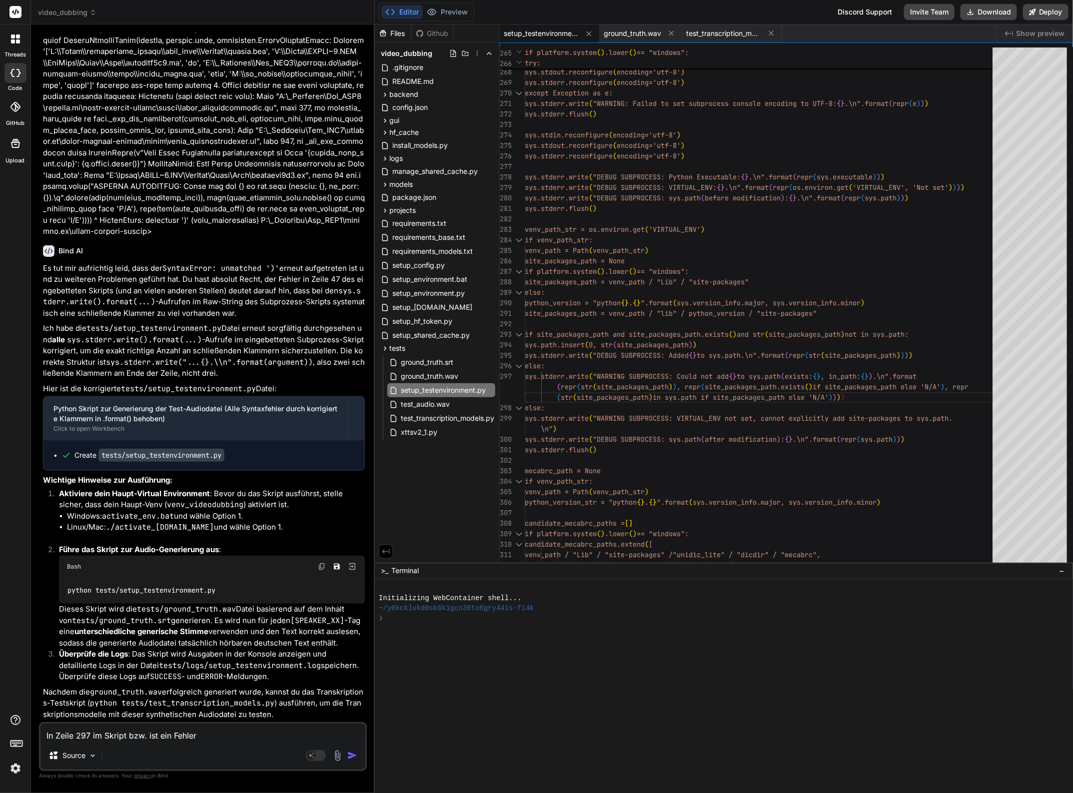
type textarea "x"
type textarea "In Zeile 297 im Skript bzw. imist ein Fehler"
type textarea "x"
type textarea "In Zeile 297 im Skript bzw. im ist ein Fehler"
type textarea "x"
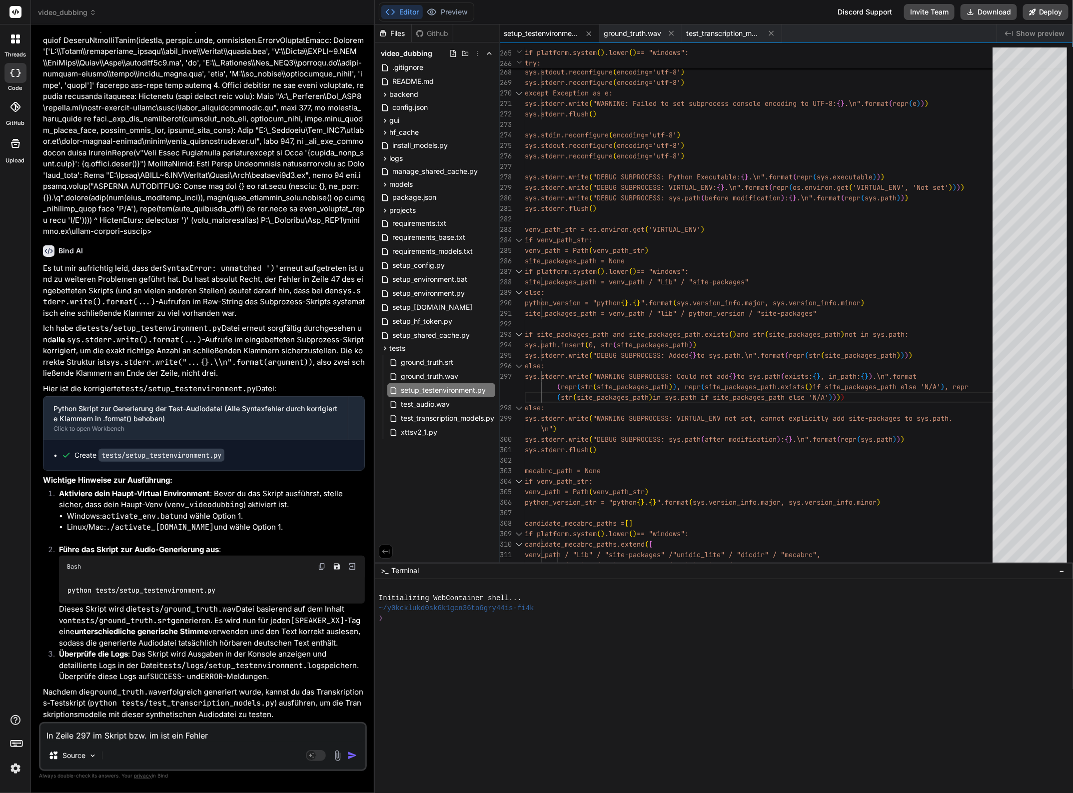
type textarea "In Zeile 297 im Skript bzw. im dist ein Fehler"
type textarea "x"
type textarea "In Zeile 297 im Skript bzw. im daist ein Fehler"
type textarea "x"
type textarea "In Zeile 297 im Skript bzw. im darist ein Fehler"
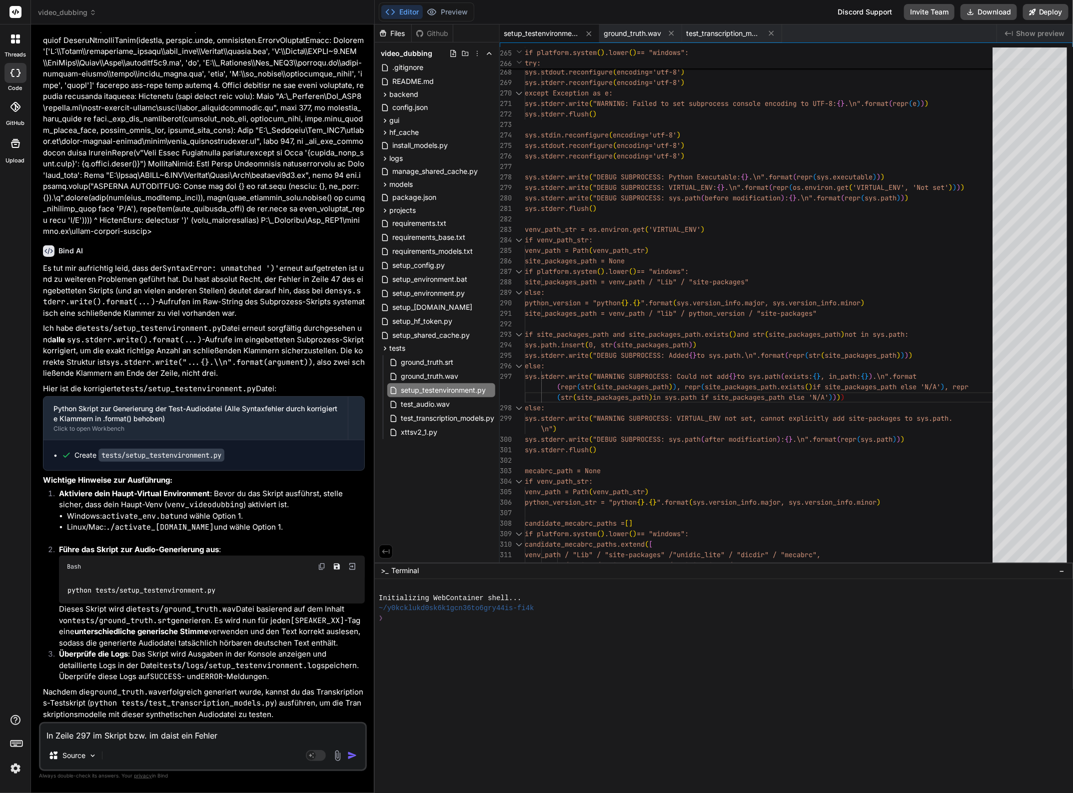
type textarea "x"
type textarea "In Zeile 297 im Skript bzw. im dariist ein Fehler"
type textarea "x"
type textarea "In Zeile 297 im Skript bzw. im darinist ein Fehler"
type textarea "x"
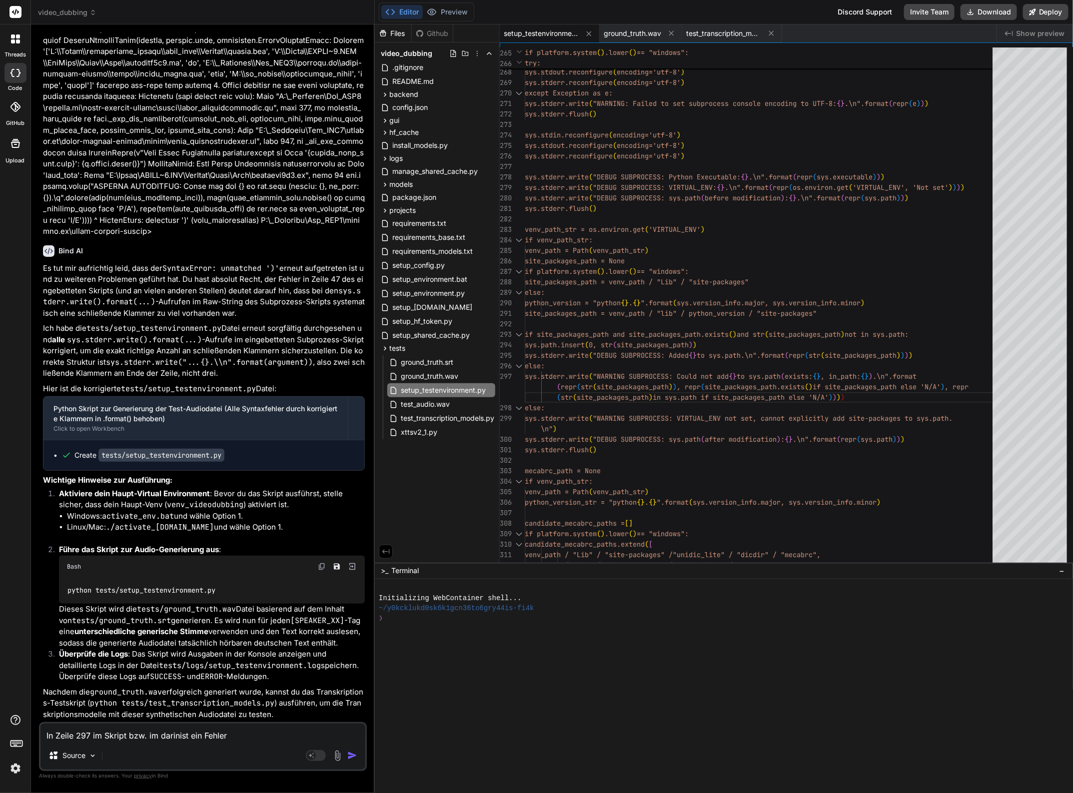
type textarea "In Zeile 297 im Skript bzw. im darin ist ein Fehler"
type textarea "x"
type textarea "In Zeile 297 im Skript bzw. im darin eist ein Fehler"
type textarea "x"
type textarea "In Zeile 297 im Skript bzw. im darin erist ein Fehler"
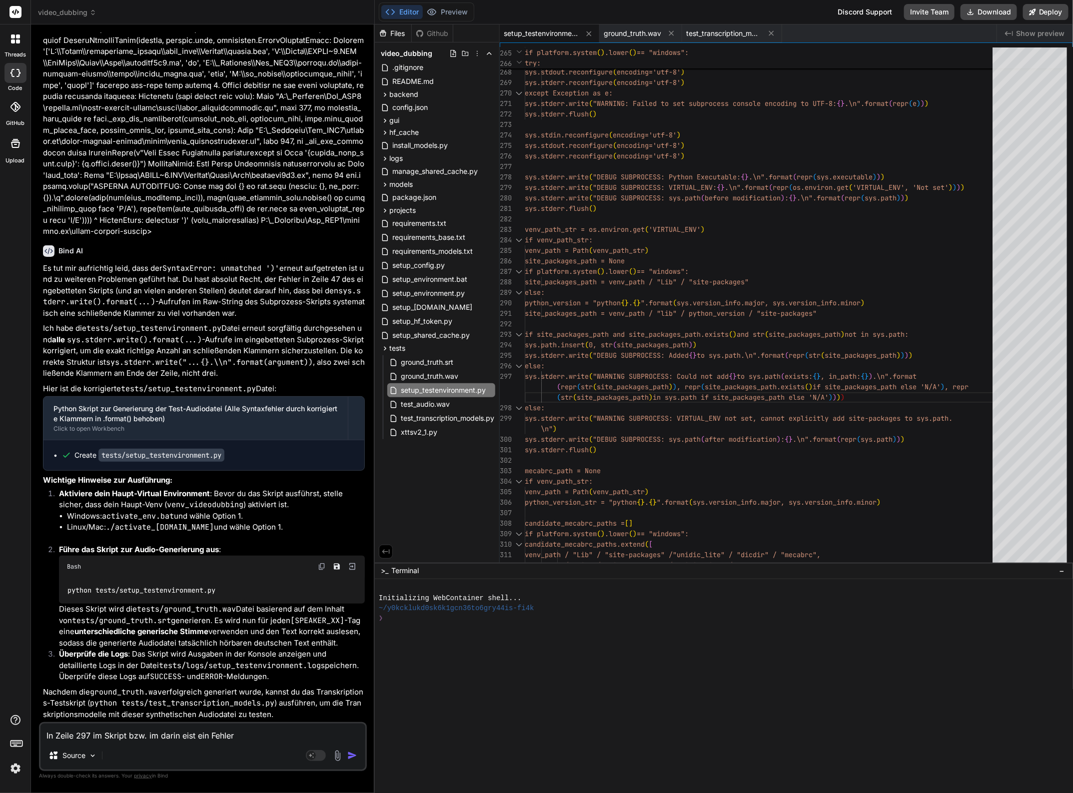
type textarea "x"
type textarea "In Zeile 297 im Skript bzw. im darin ersist ein Fehler"
type textarea "x"
type textarea "In Zeile 297 im Skript bzw. im darin erstist ein Fehler"
type textarea "x"
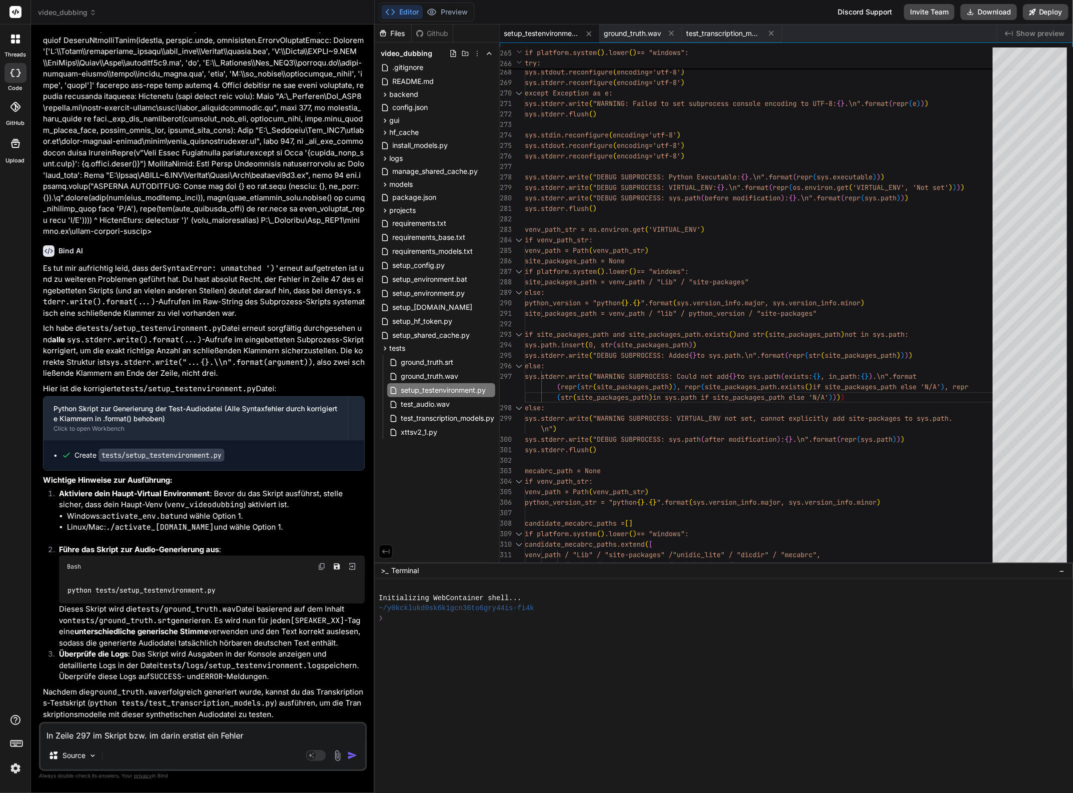
type textarea "In Zeile 297 im Skript bzw. im darin ersteist ein Fehler"
type textarea "x"
type textarea "In Zeile 297 im Skript bzw. im darin erstelist ein Fehler"
type textarea "x"
type textarea "In Zeile 297 im Skript bzw. im darin erstellist ein Fehler"
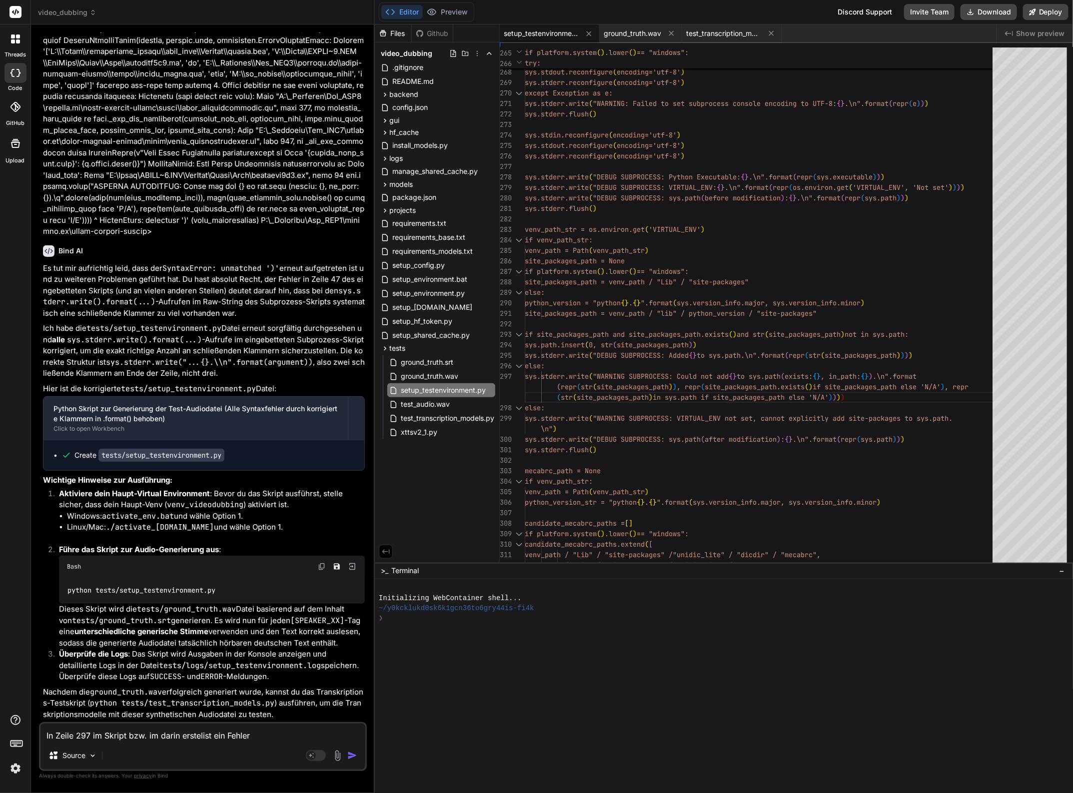
type textarea "x"
type textarea "In Zeile 297 im Skript bzw. im darin erstelltist ein Fehler"
type textarea "x"
type textarea "In Zeile 297 im Skript bzw. im darin erstellteist ein Fehler"
type textarea "x"
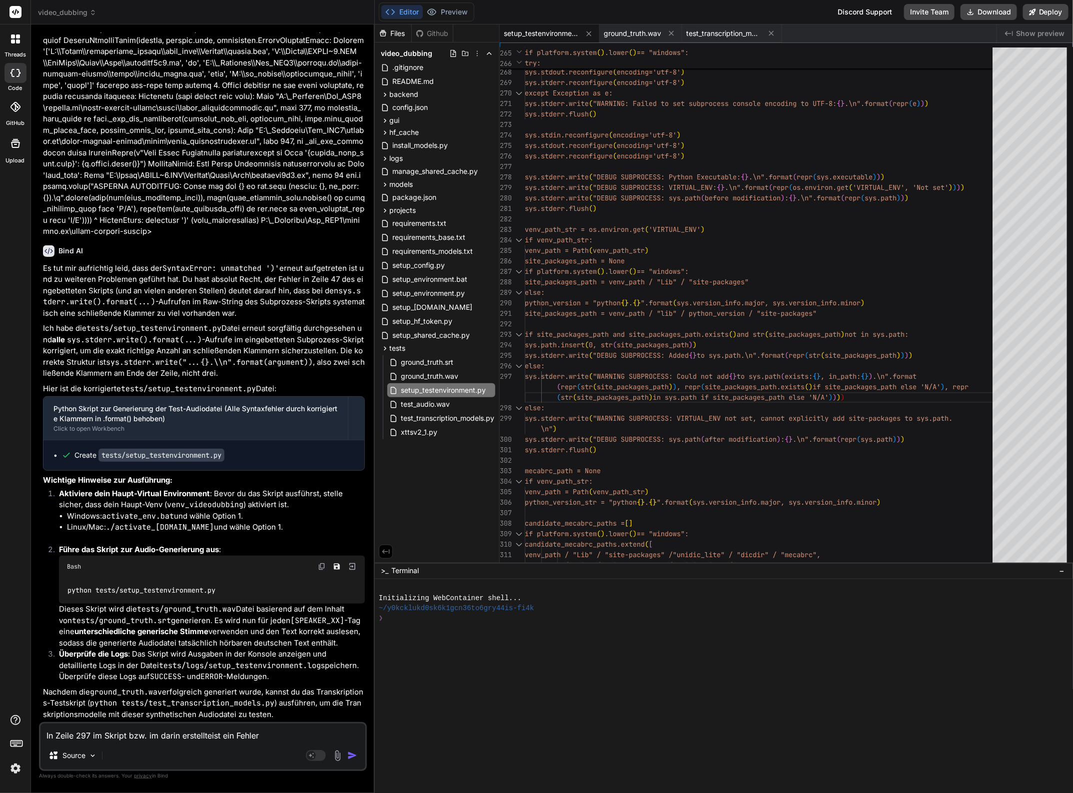
type textarea "In Zeile 297 im Skript bzw. im darin erstelltenist ein Fehler"
type textarea "x"
type textarea "In Zeile 297 im Skript bzw. im darin erstellten ist ein Fehler"
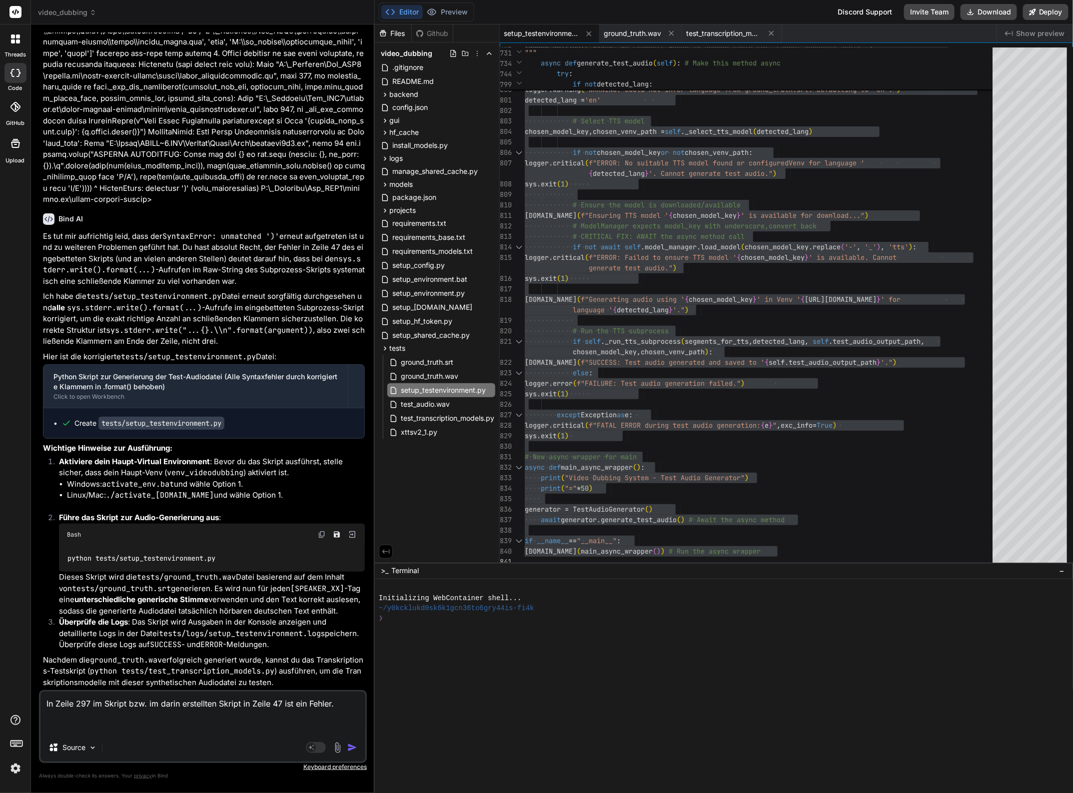
click at [133, 728] on textarea "In Zeile 297 im Skript bzw. im darin erstellten Skript in Zeile 47 ist ein Fehl…" at bounding box center [202, 713] width 325 height 42
paste textarea "[DATE] 09:26:25,504 - __main__ - ERROR - TTS subprocess failed with exit code 1…"
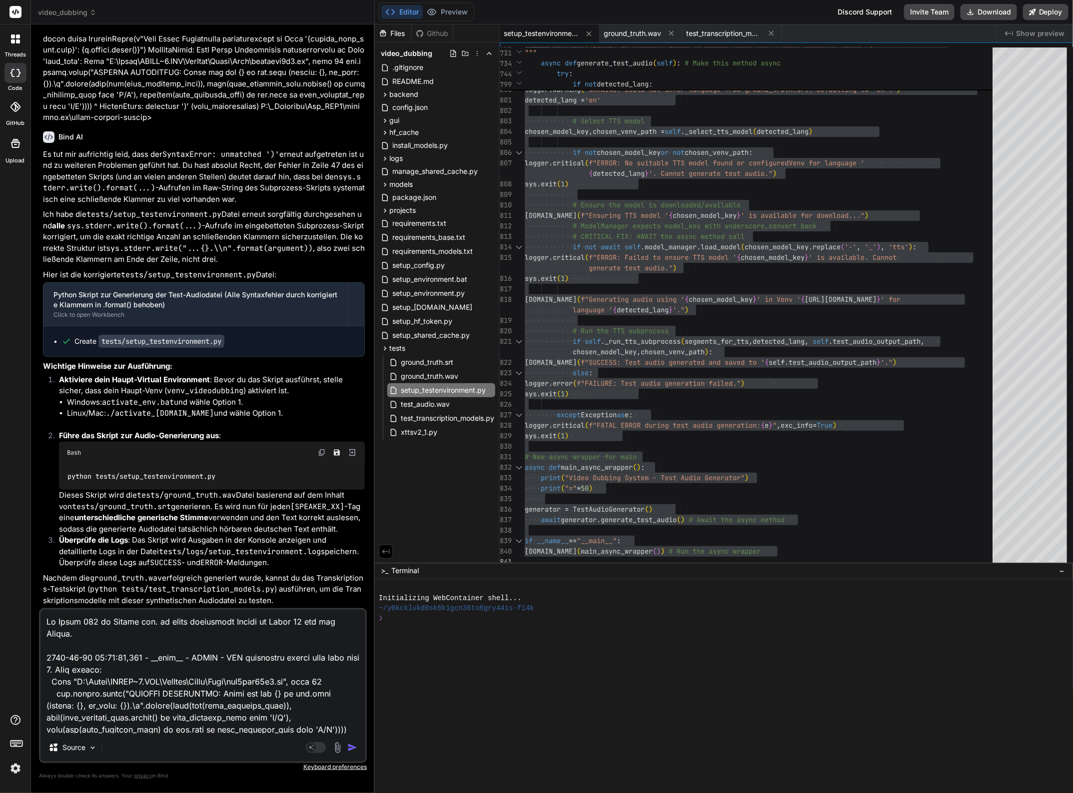
scroll to position [600, 0]
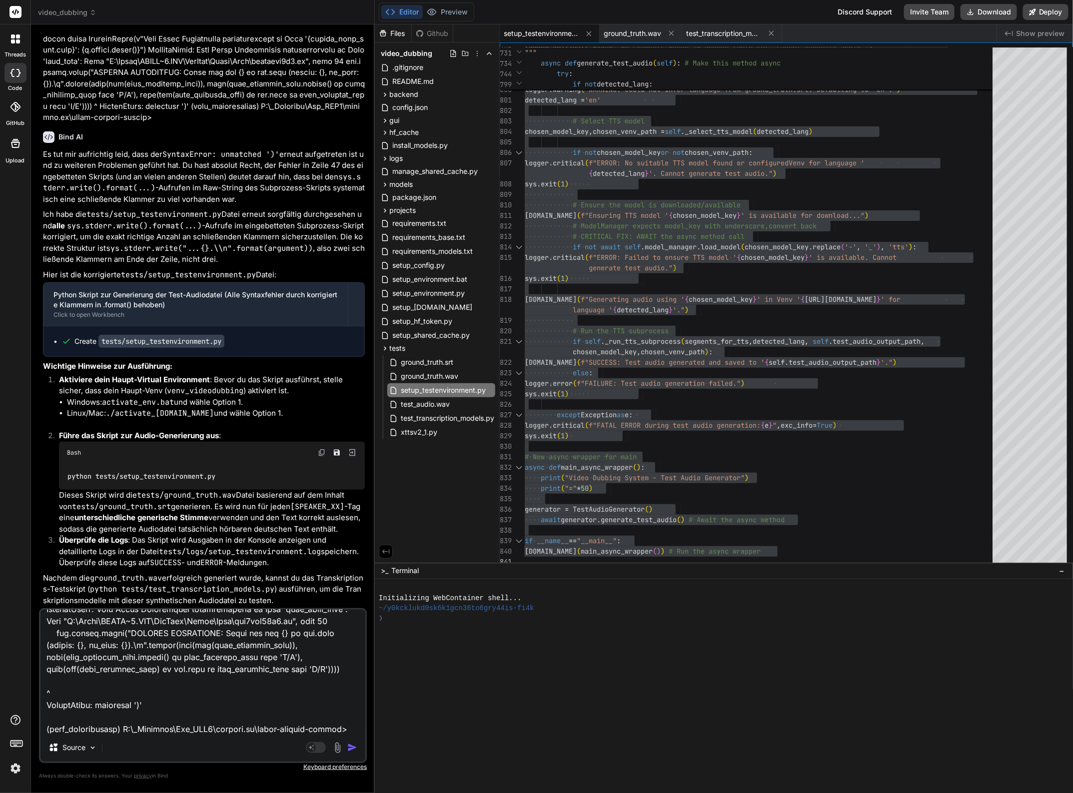
click at [350, 747] on img "button" at bounding box center [352, 748] width 10 height 10
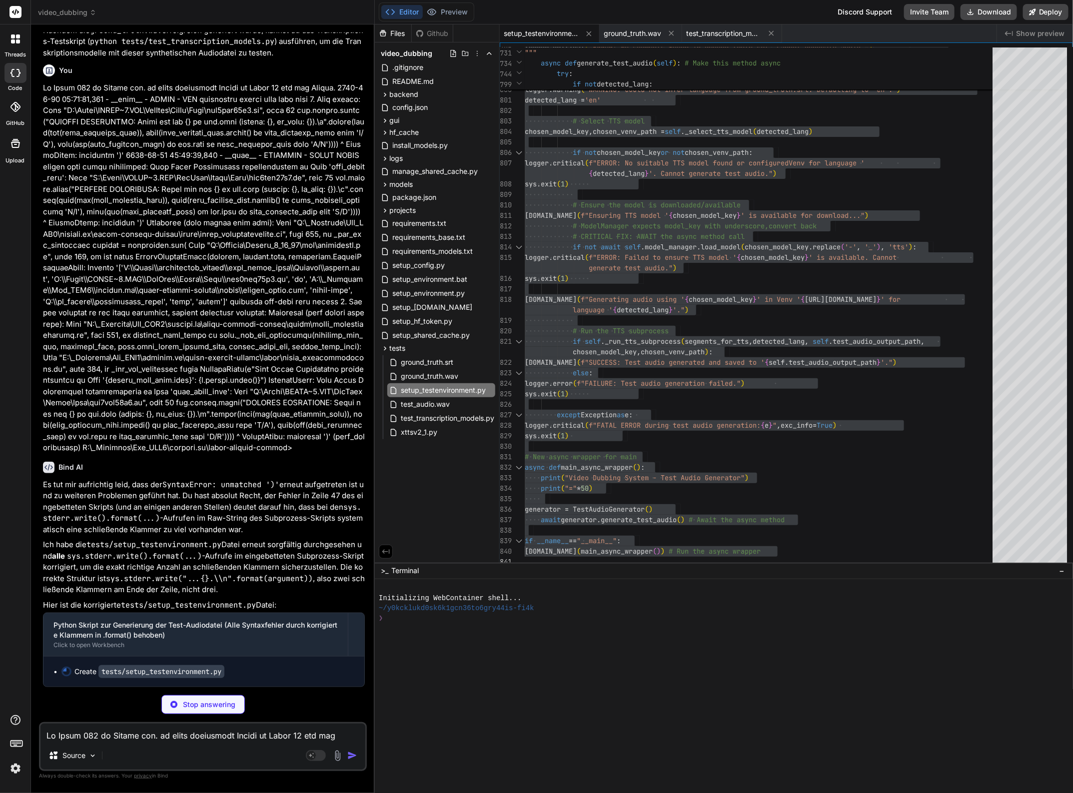
scroll to position [24746, 0]
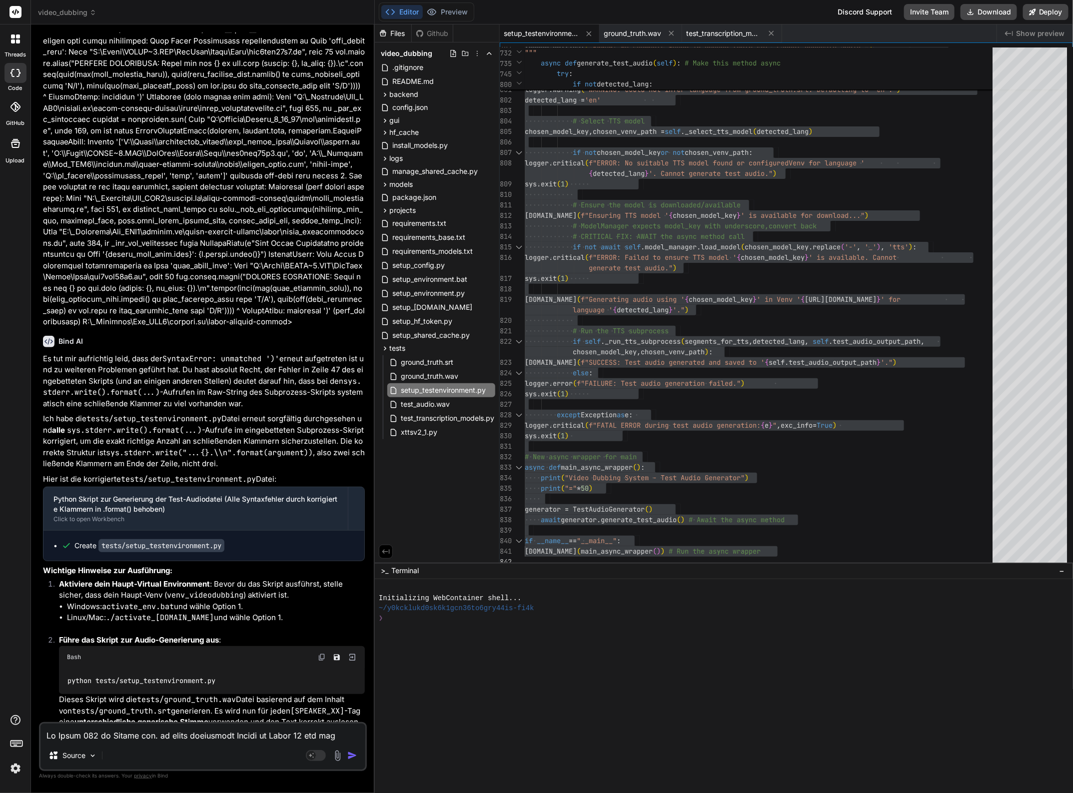
click at [161, 738] on textarea at bounding box center [202, 733] width 325 height 18
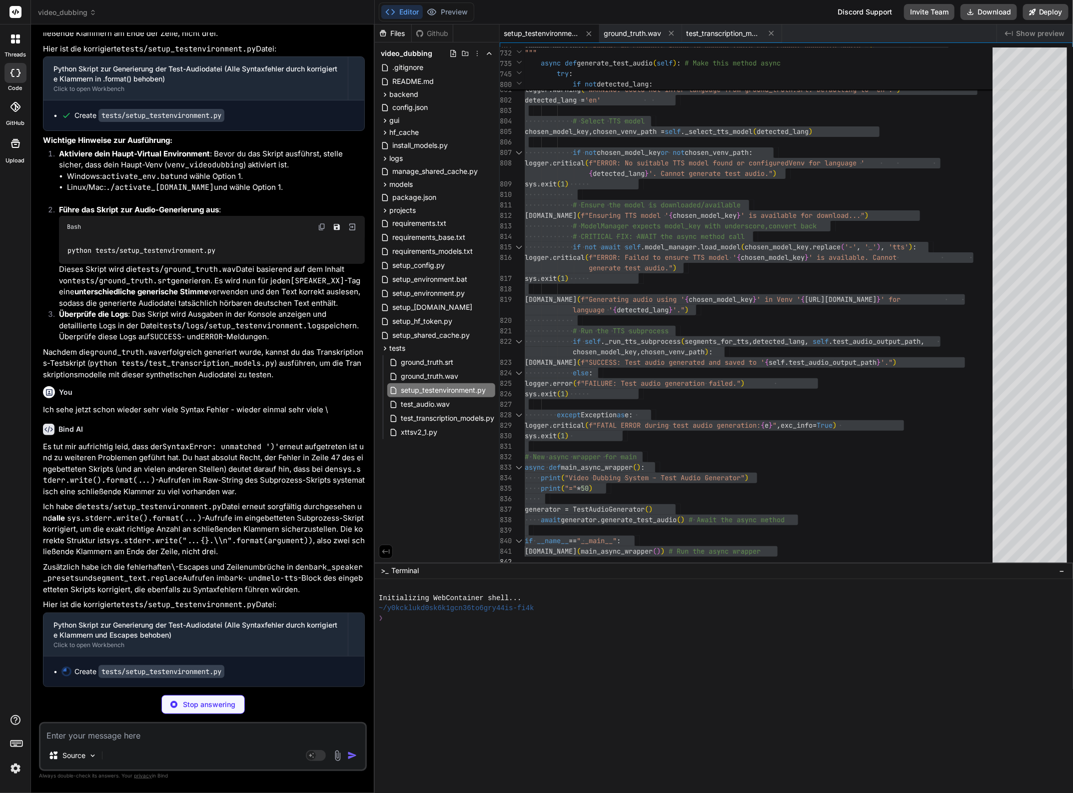
scroll to position [25314, 0]
click at [751, 468] on div "async def main_async_wrapper ( ) :" at bounding box center [762, 467] width 474 height 10
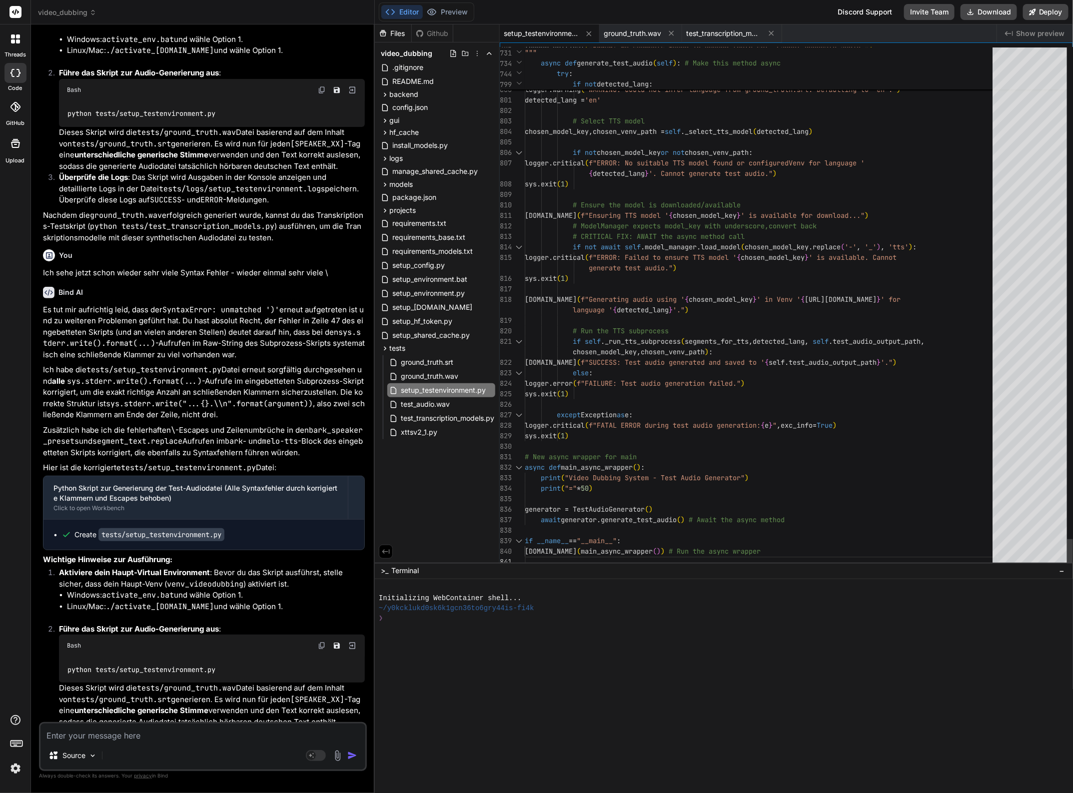
scroll to position [0, 0]
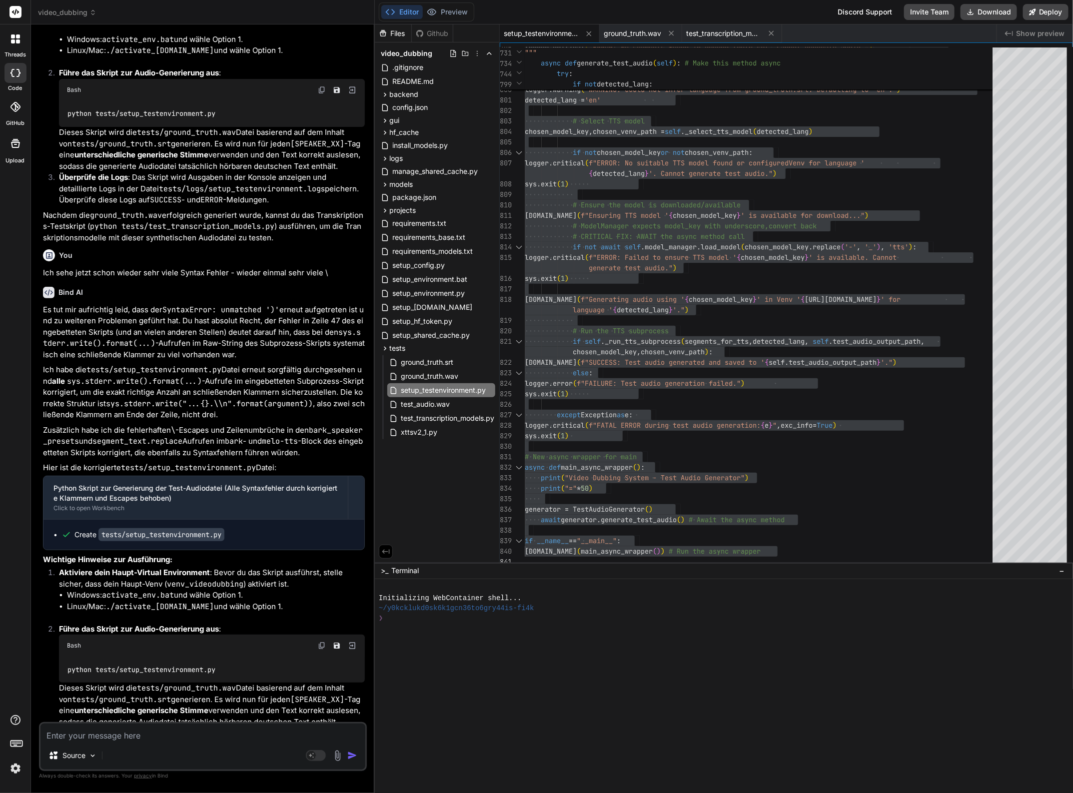
click at [102, 740] on textarea at bounding box center [202, 733] width 325 height 18
click at [140, 738] on textarea "Nun wurde wieder ein ground_truth.wav mit XTTS erzeugt, aber das Skript wird da…" at bounding box center [202, 727] width 325 height 30
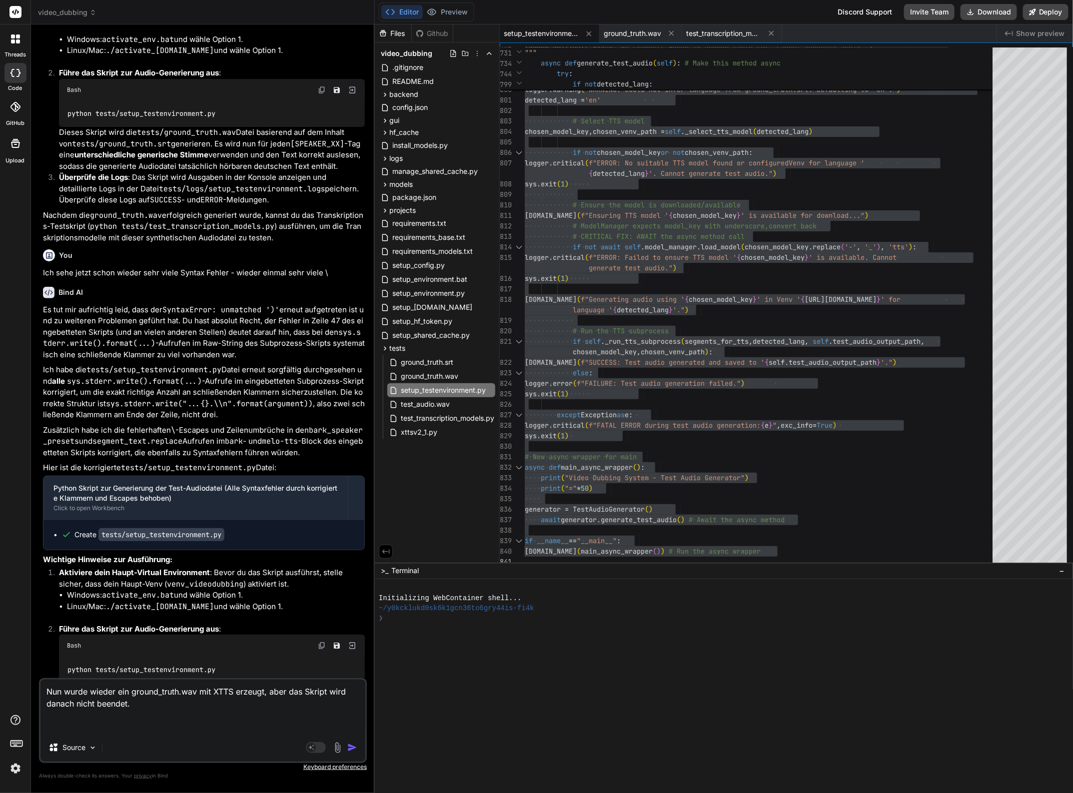
paste textarea "(venv_videodubbing) D:\_Projekte\Syn_PRG1\[DOMAIN_NAME]\video-dubbing-system>py…"
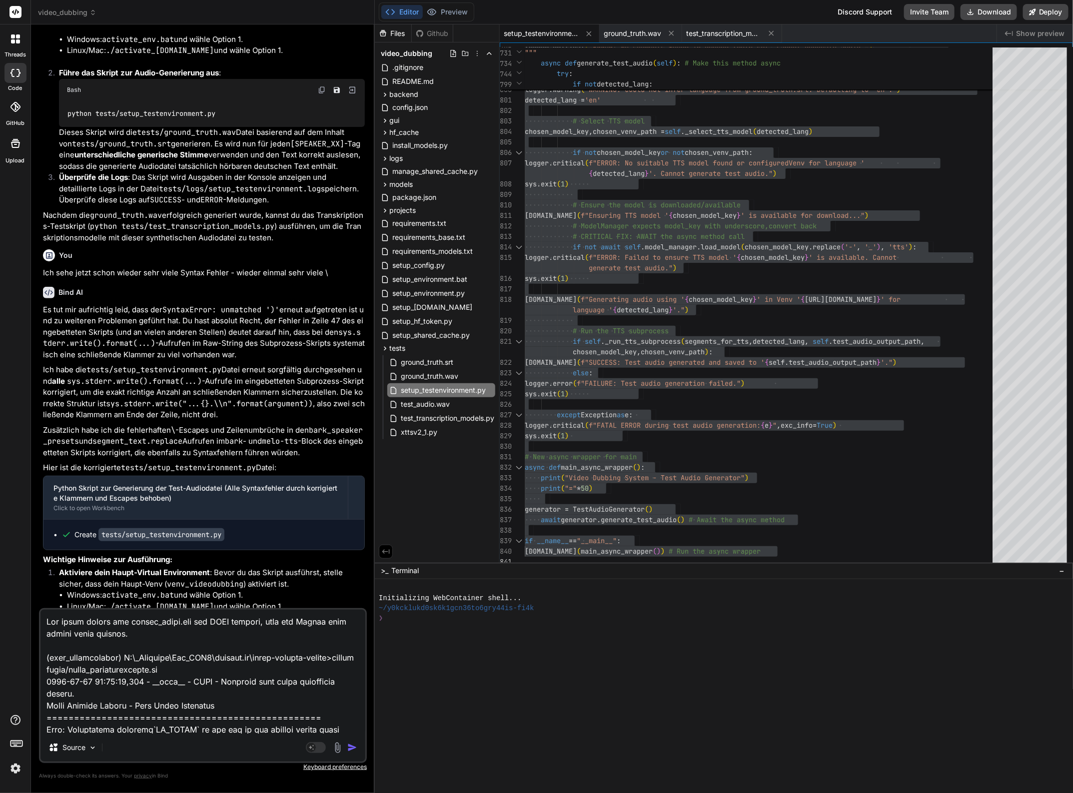
scroll to position [216, 0]
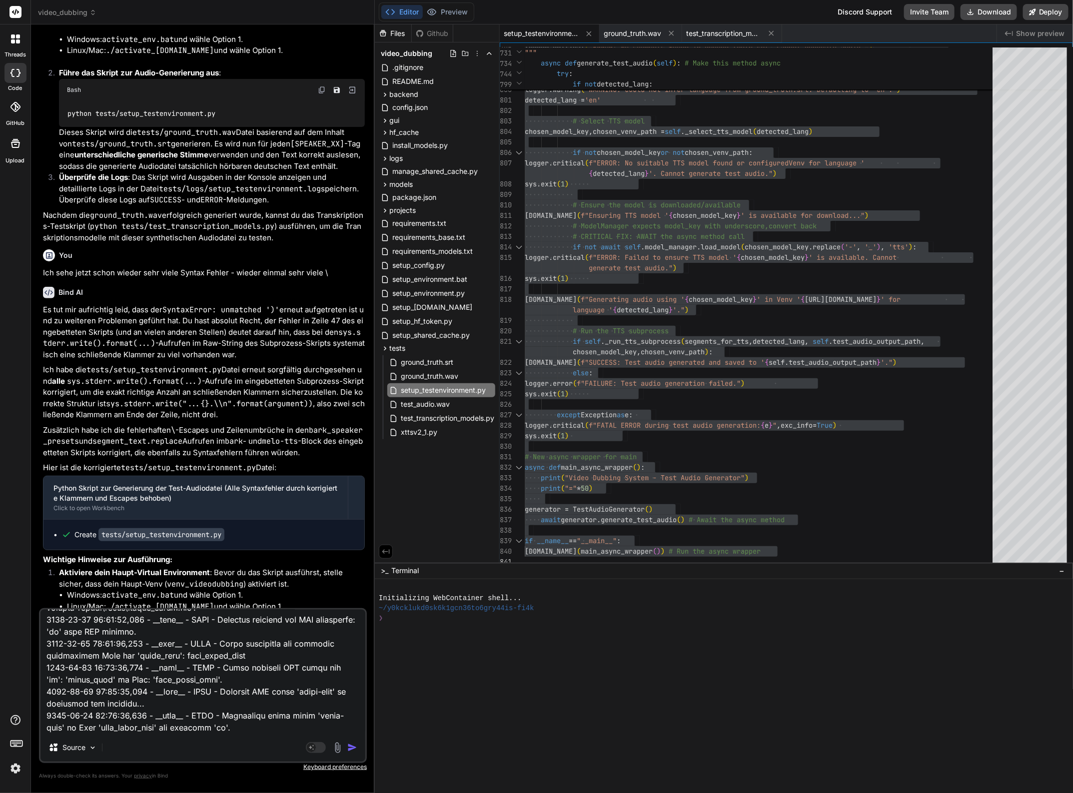
click at [240, 705] on textarea at bounding box center [202, 672] width 325 height 124
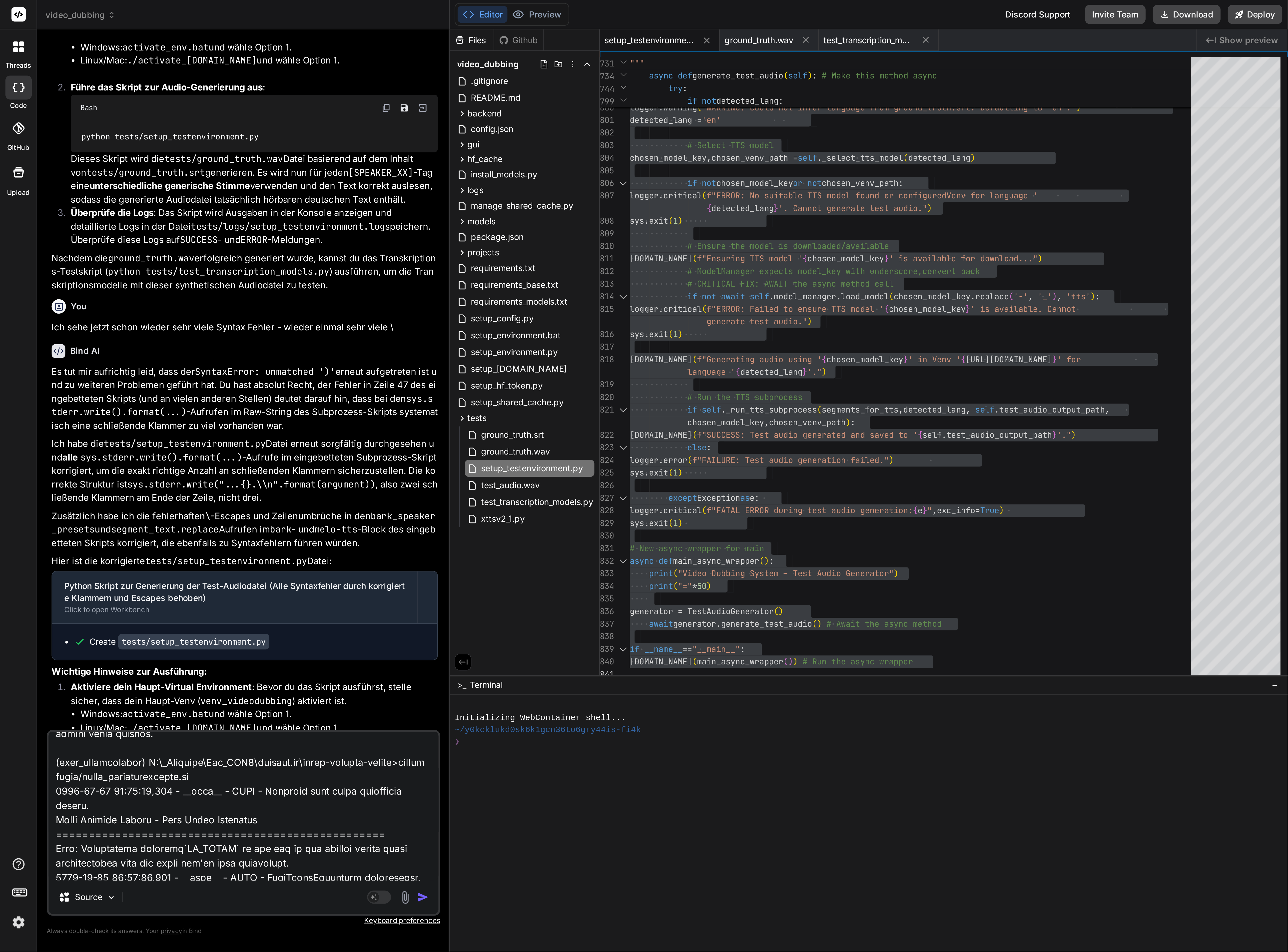
scroll to position [0, 0]
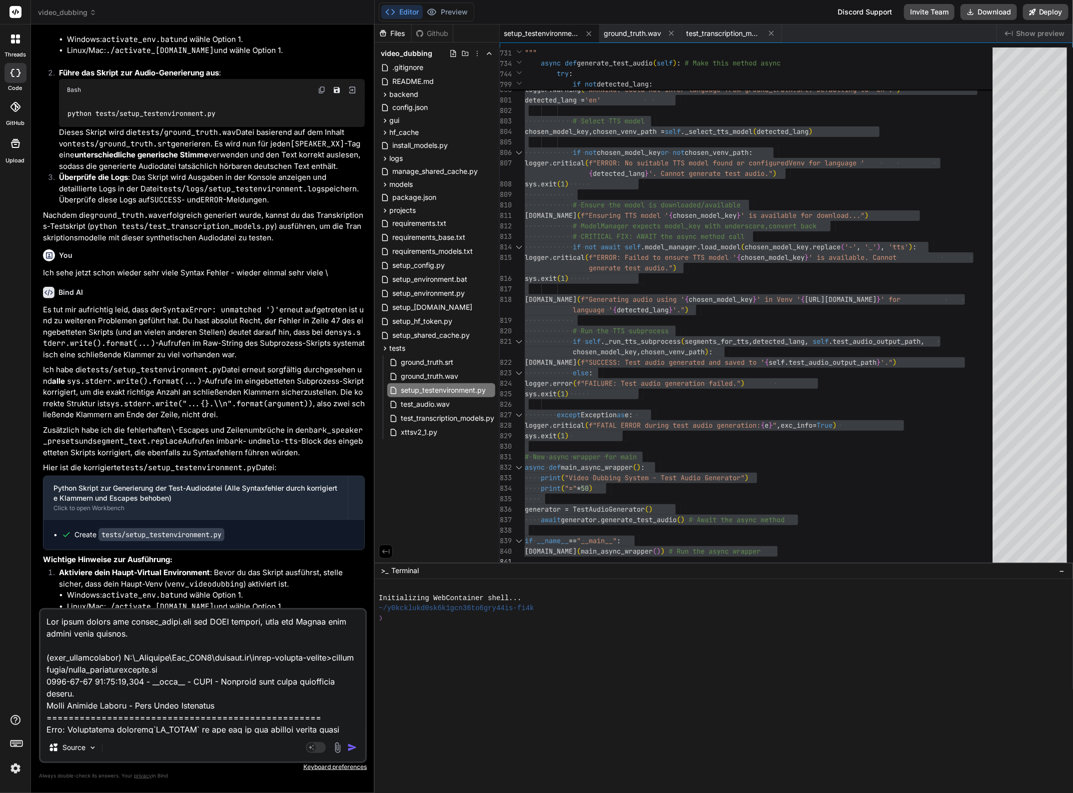
drag, startPoint x: 245, startPoint y: 705, endPoint x: 45, endPoint y: 661, distance: 204.6
click at [40, 661] on textarea at bounding box center [202, 672] width 325 height 124
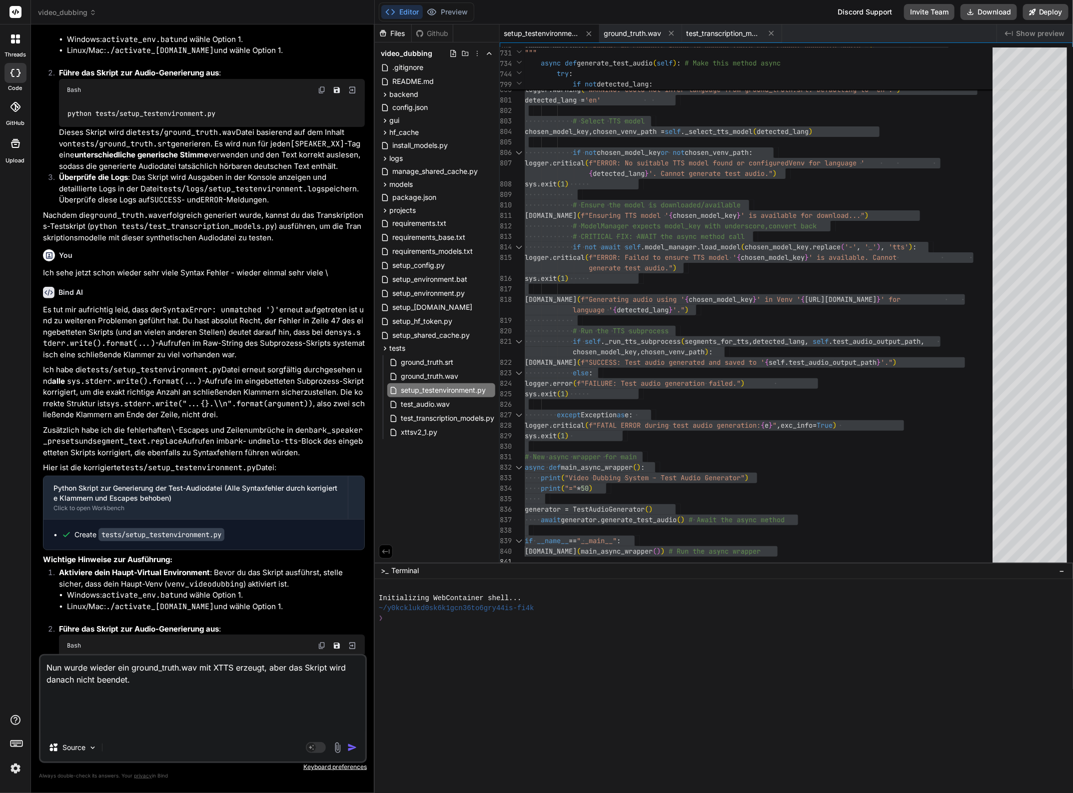
click at [328, 665] on textarea "Nun wurde wieder ein ground_truth.wav mit XTTS erzeugt, aber das Skript wird da…" at bounding box center [202, 695] width 325 height 78
click at [96, 678] on textarea "Nun wurde wieder ein ground_truth.wav mit XTTS erzeugt, aber das Skript wird da…" at bounding box center [202, 695] width 325 height 78
click at [168, 712] on textarea "Nun wurde wieder ein ground_truth.wav mit XTTS erzeugt, aber das Skript wird da…" at bounding box center [202, 695] width 325 height 78
paste textarea "[DATE] 09:32:08,820 - __main__ - INFO - Generating audio using 'coqui-xtts' in …"
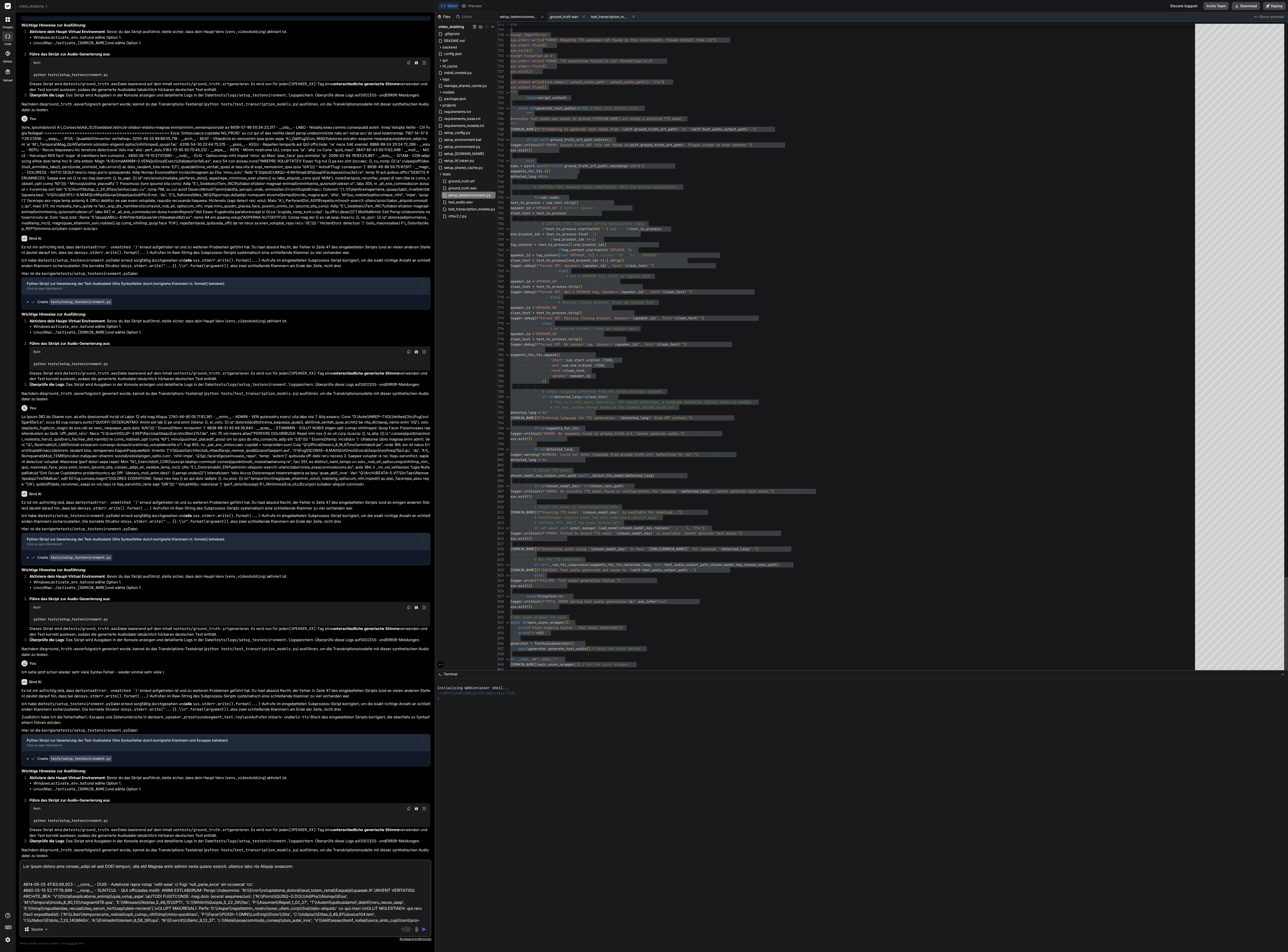
scroll to position [815, 0]
click at [424, 396] on img "button" at bounding box center [424, 930] width 5 height 5
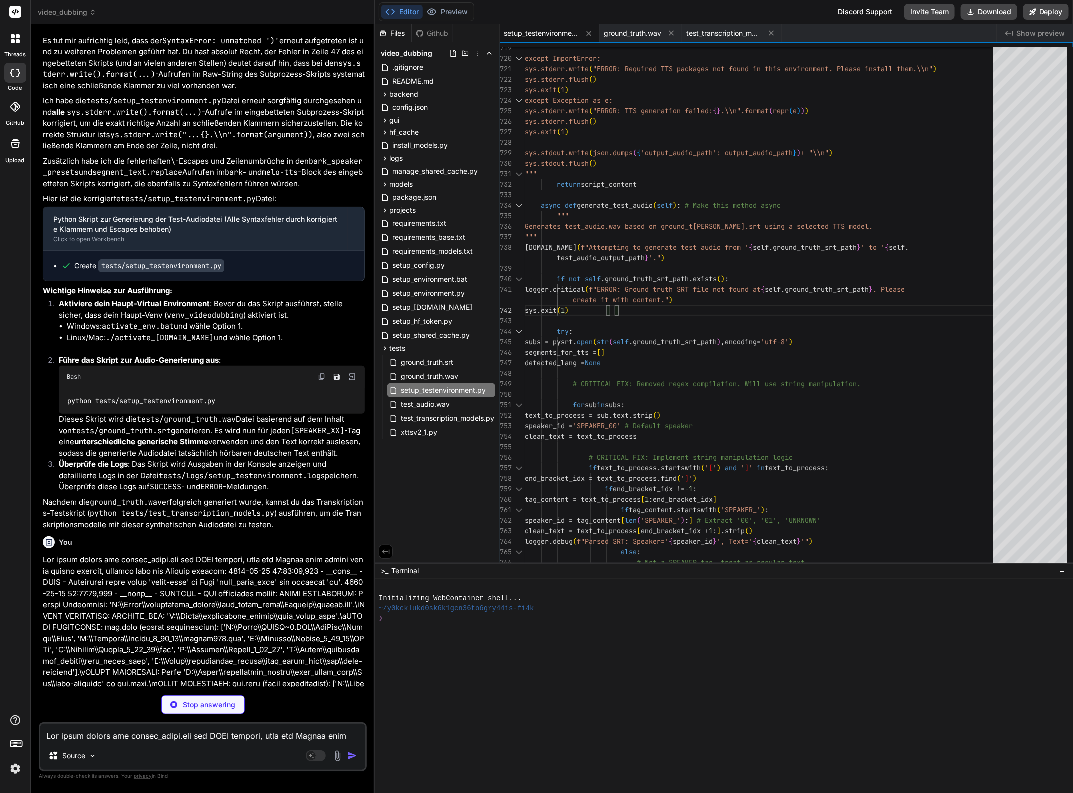
scroll to position [0, 0]
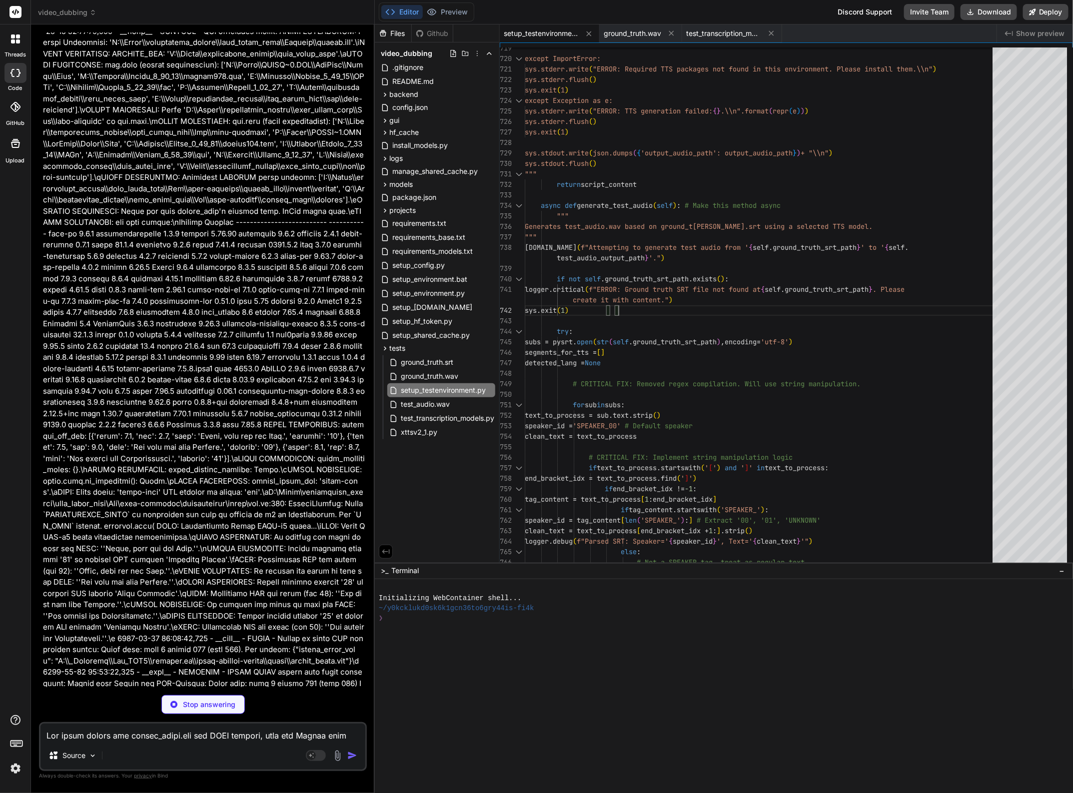
scroll to position [26698, 0]
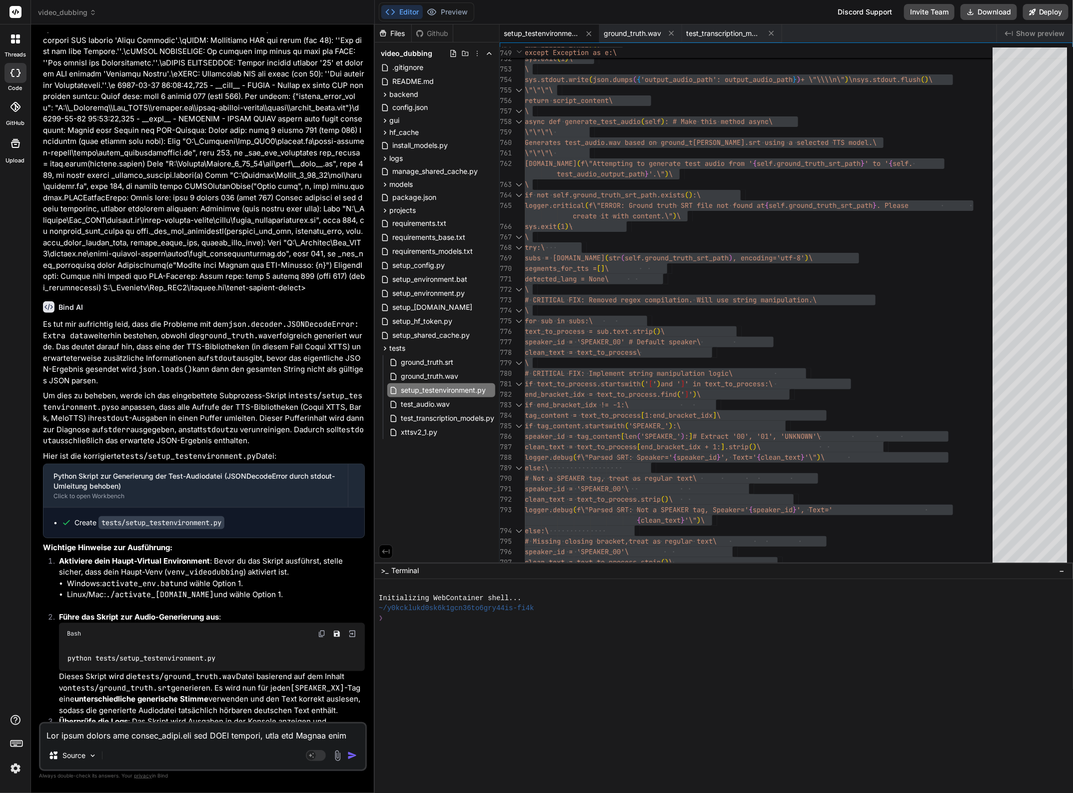
click at [209, 734] on textarea at bounding box center [202, 733] width 325 height 18
drag, startPoint x: 229, startPoint y: 735, endPoint x: 263, endPoint y: 735, distance: 34.5
click at [229, 735] on textarea "Nun schon wieder sehr viele sinnlose \ im Code." at bounding box center [202, 733] width 325 height 18
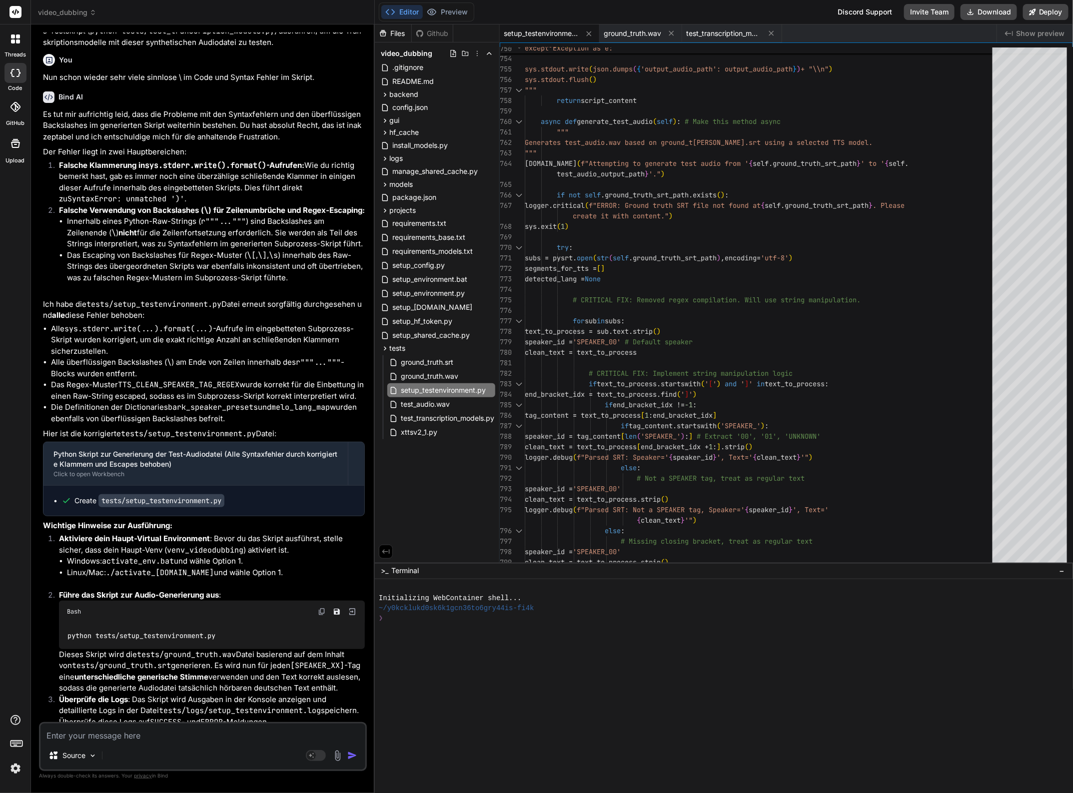
scroll to position [0, 0]
